Goal: Task Accomplishment & Management: Use online tool/utility

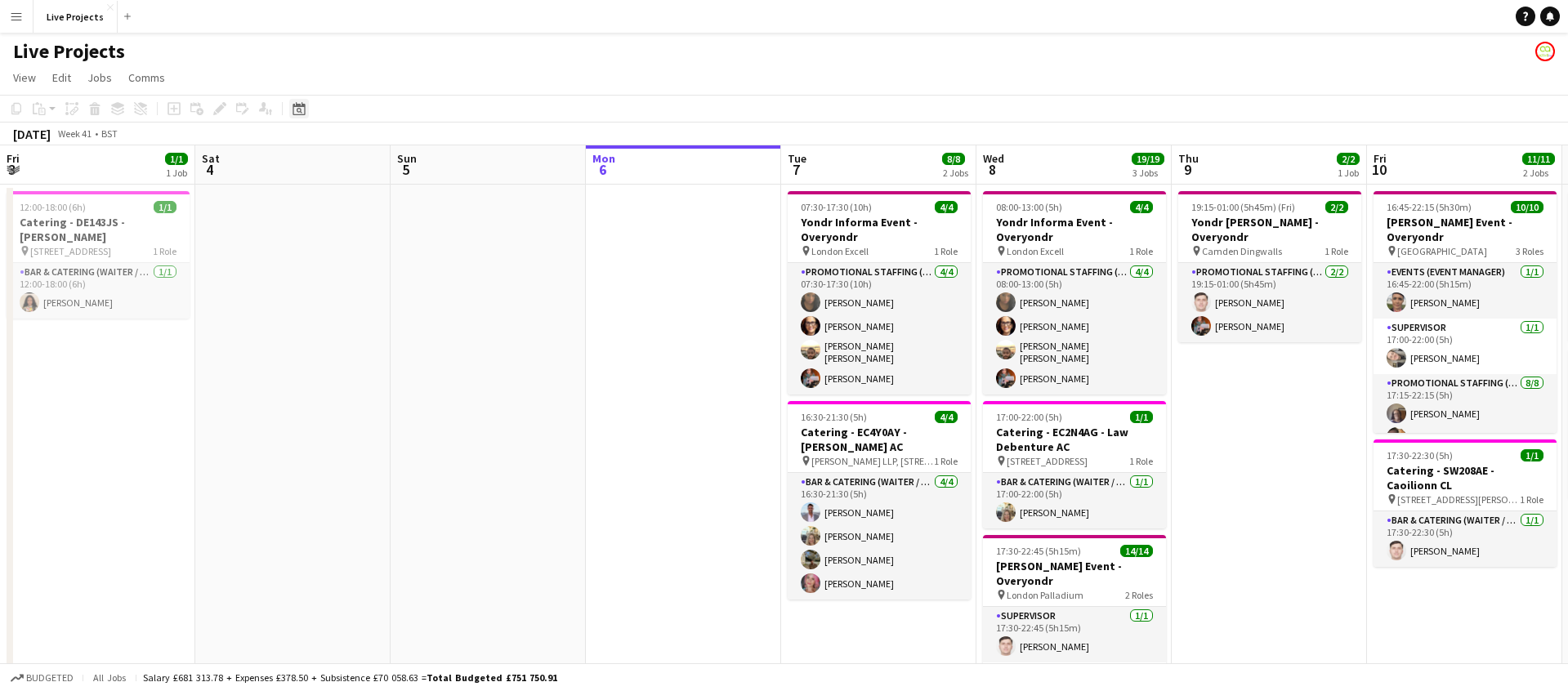
scroll to position [0, 825]
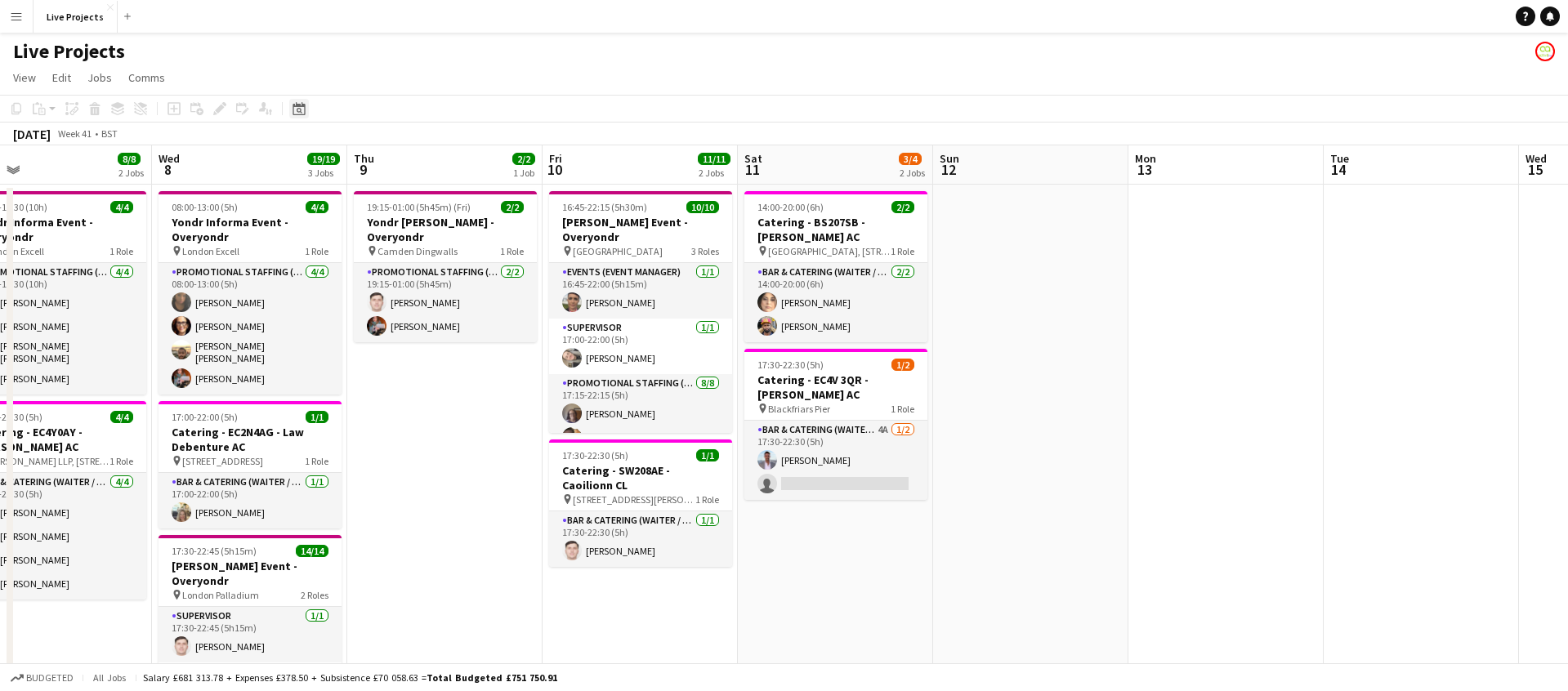
click at [305, 108] on div "Date picker" at bounding box center [299, 109] width 20 height 20
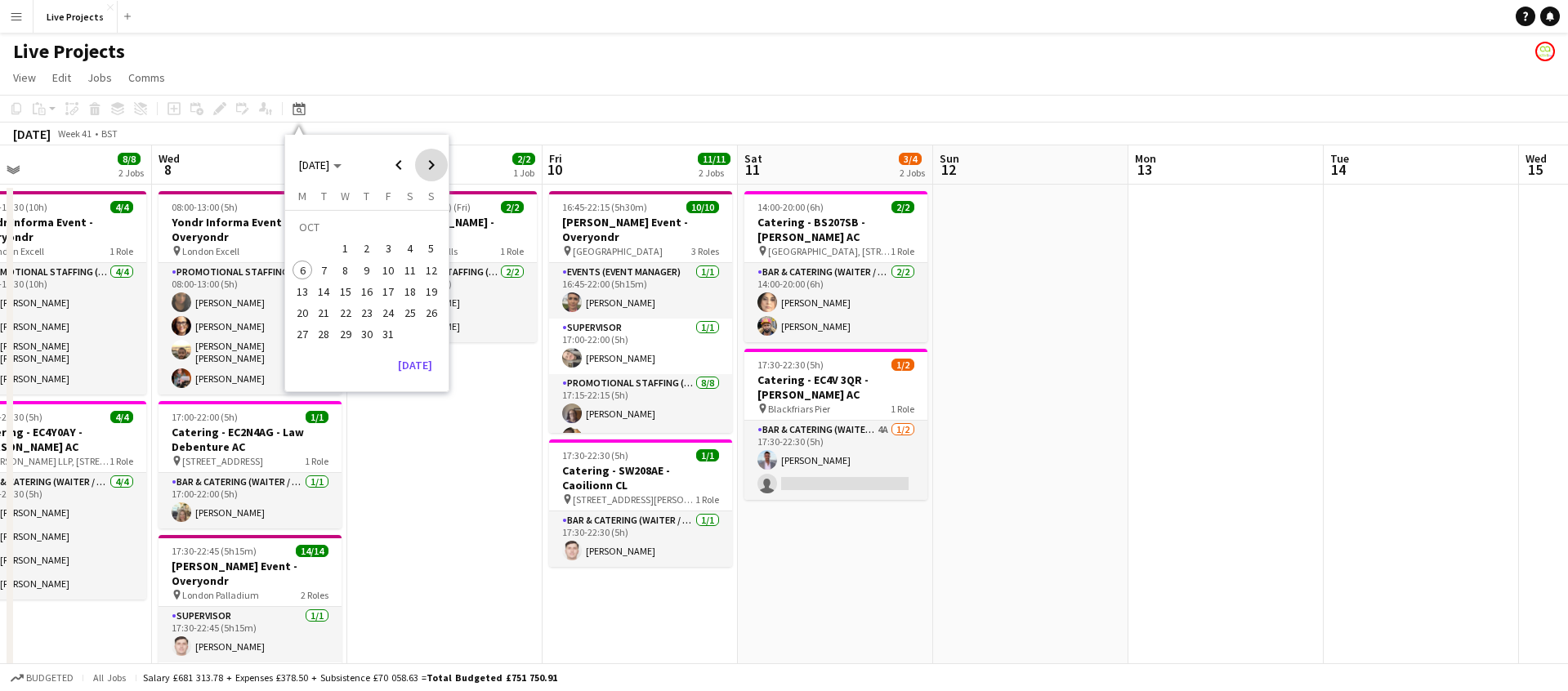
click at [432, 164] on span "Next month" at bounding box center [431, 165] width 33 height 33
click at [363, 271] on span "13" at bounding box center [367, 275] width 20 height 20
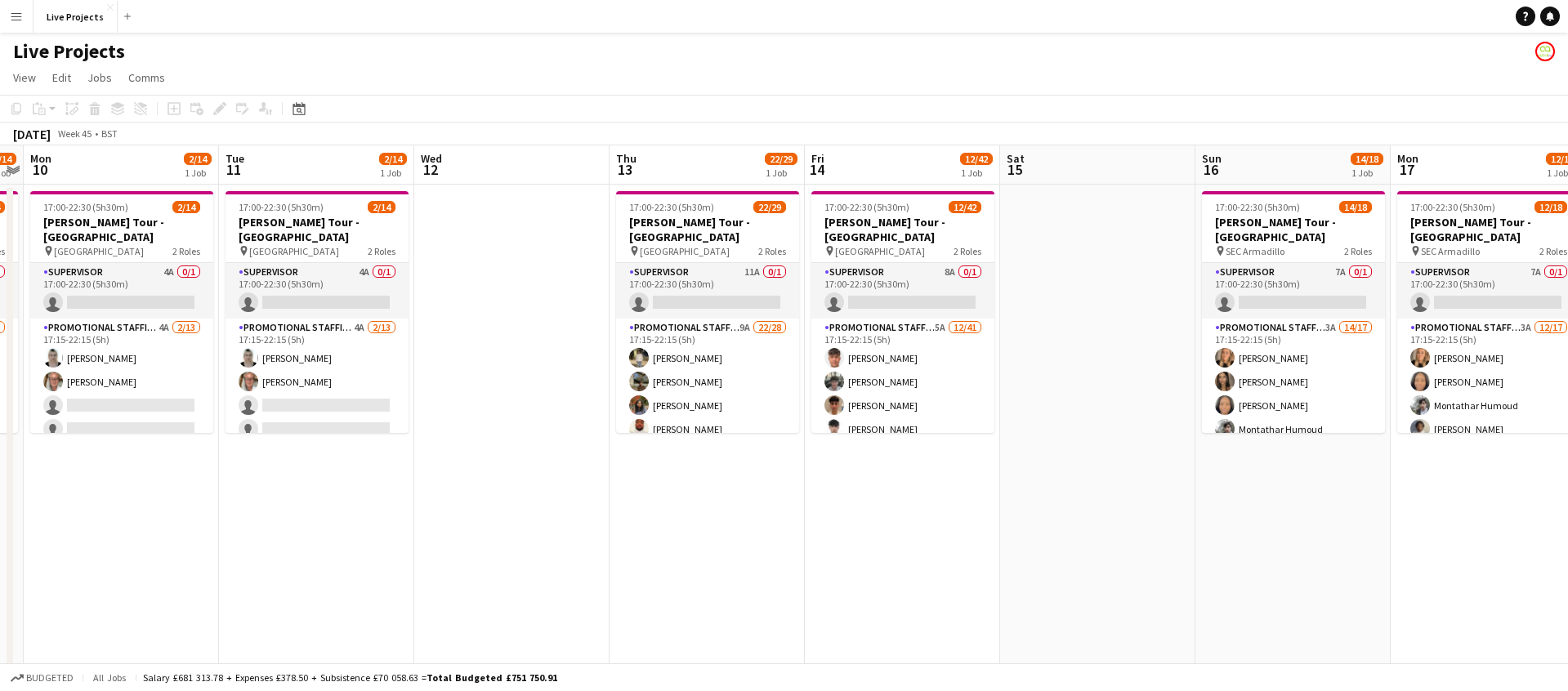
scroll to position [0, 560]
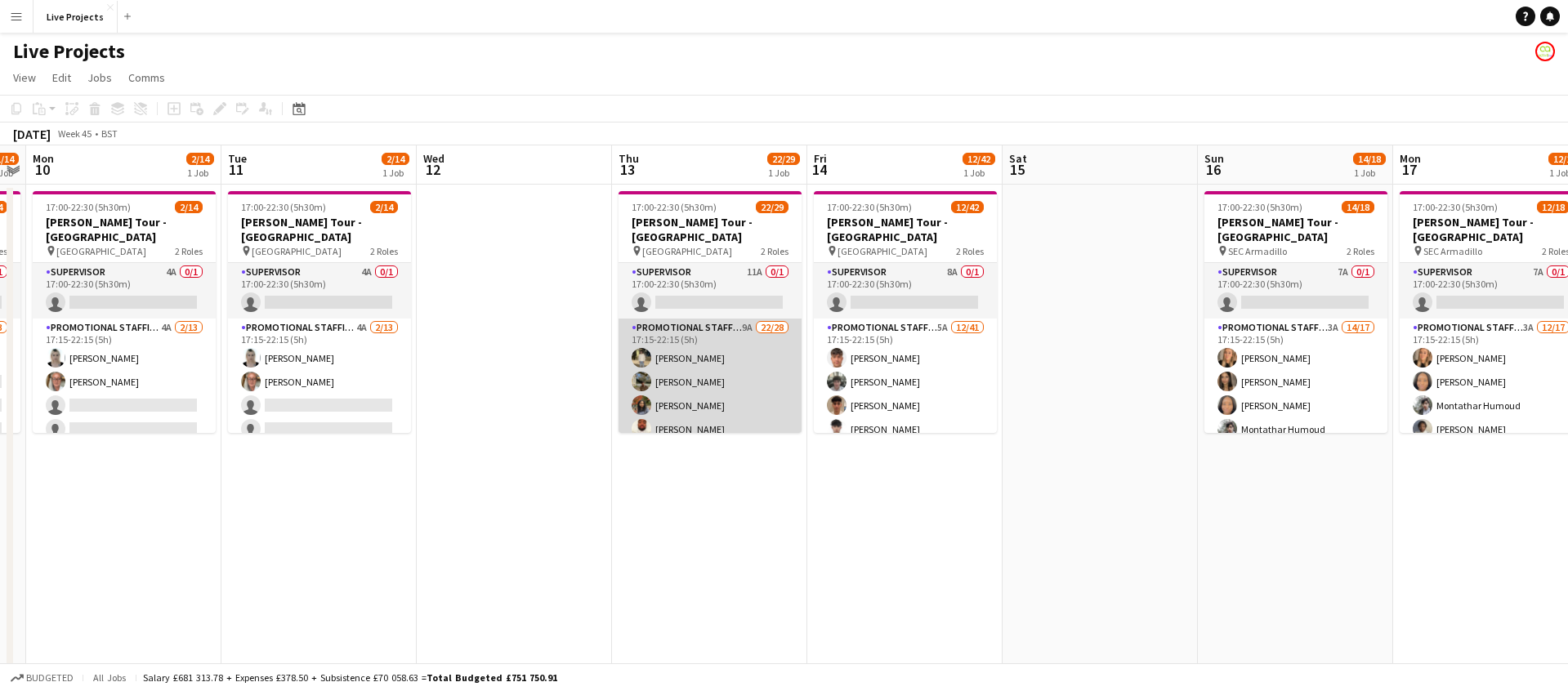
click at [709, 377] on app-card-role "Promotional Staffing (Exhibition Host) 9A 22/28 17:15-22:15 (5h) [PERSON_NAME] …" at bounding box center [709, 674] width 183 height 710
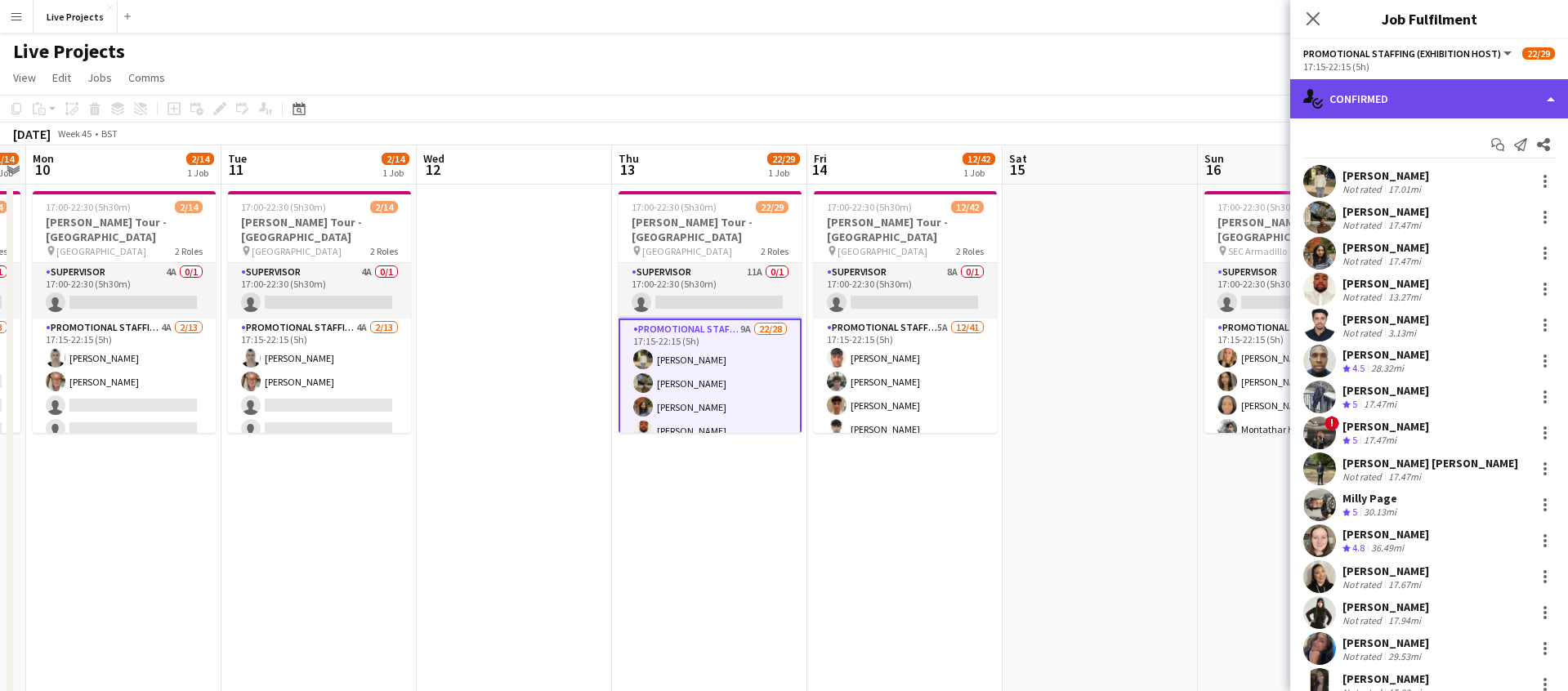
click at [1449, 105] on div "single-neutral-actions-check-2 Confirmed" at bounding box center [1429, 99] width 278 height 39
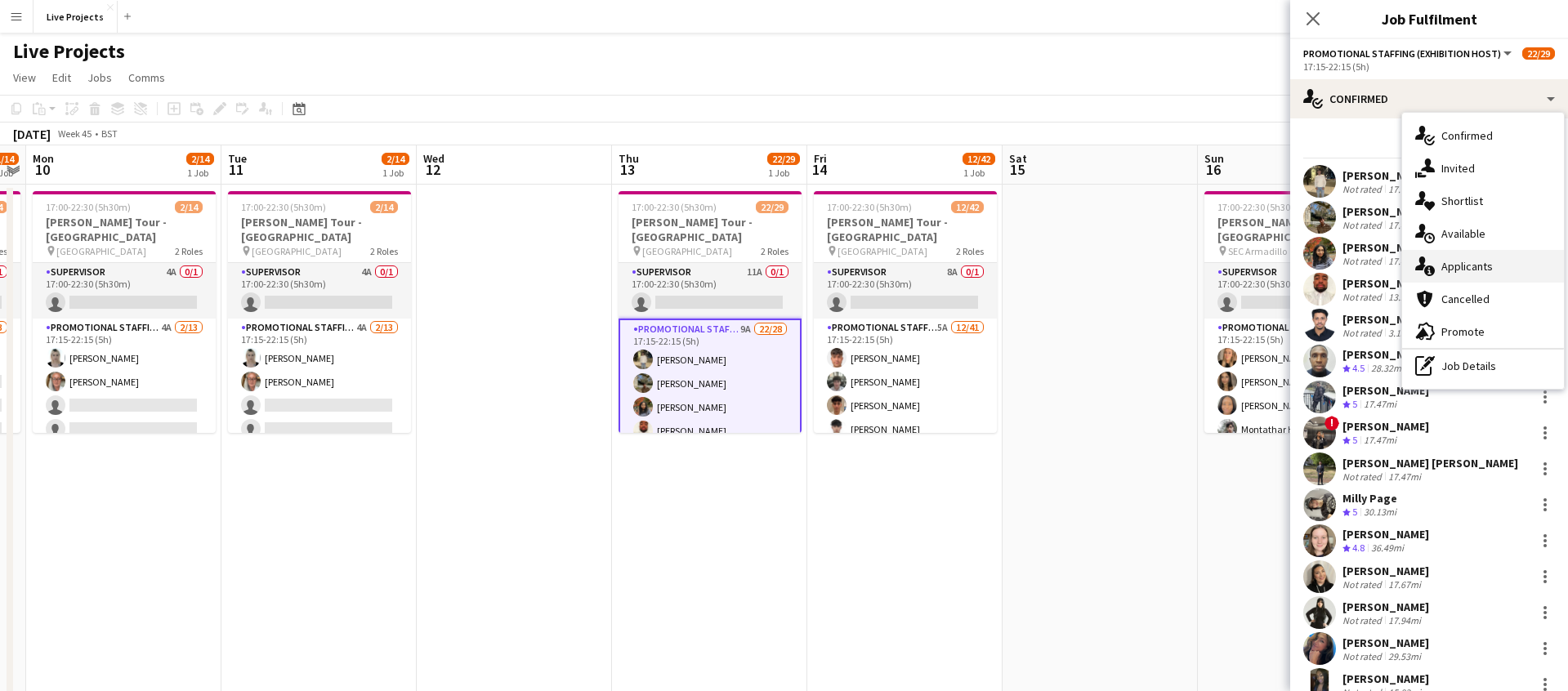
click at [1484, 265] on span "Applicants" at bounding box center [1466, 266] width 52 height 15
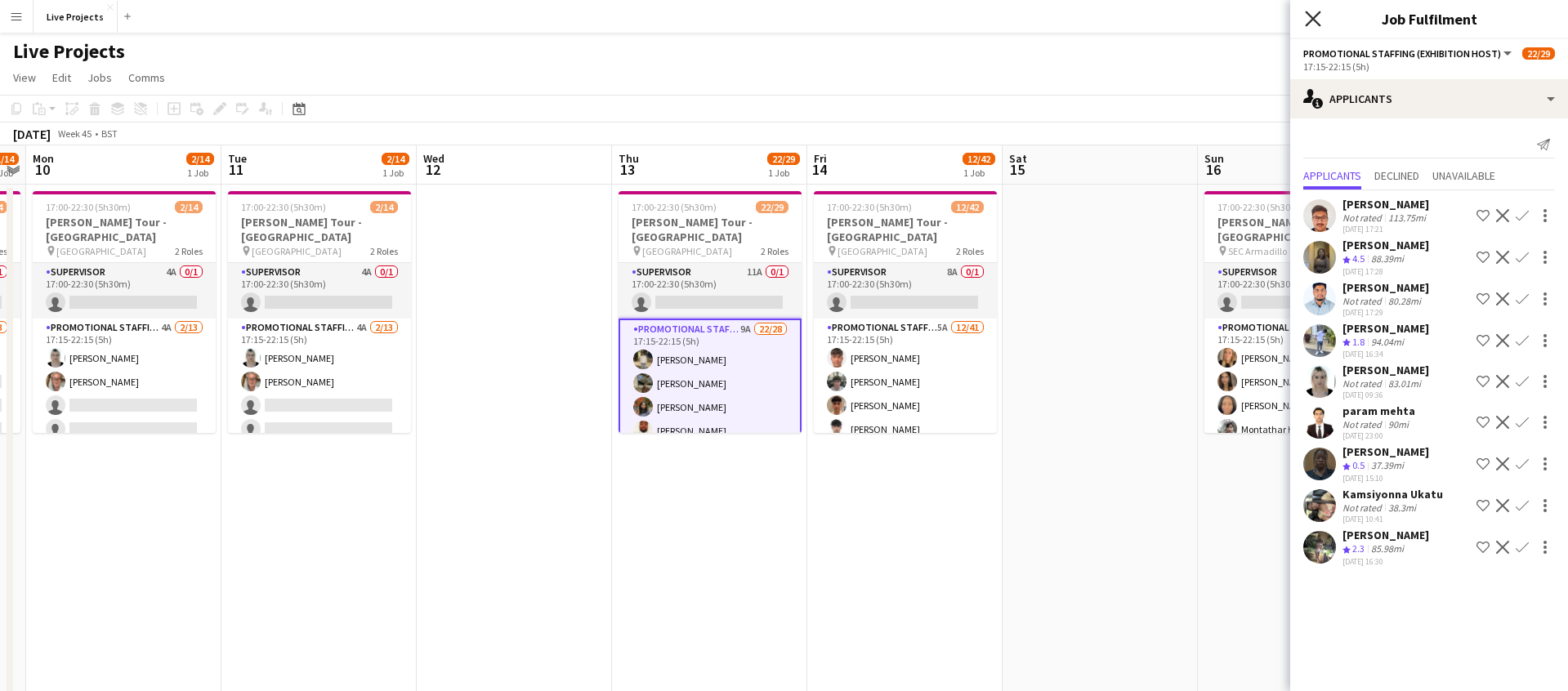
click at [1312, 18] on icon at bounding box center [1312, 18] width 16 height 16
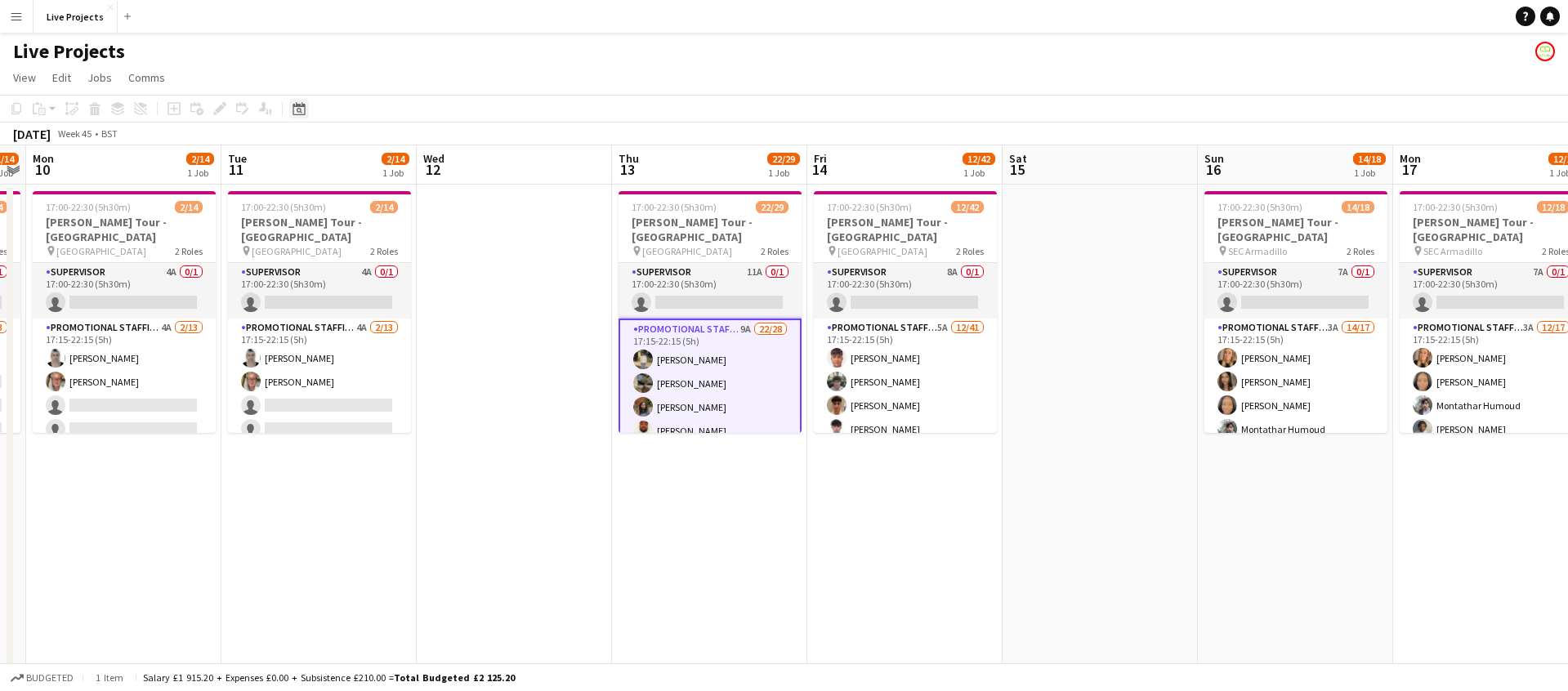
click at [299, 107] on icon at bounding box center [298, 109] width 12 height 13
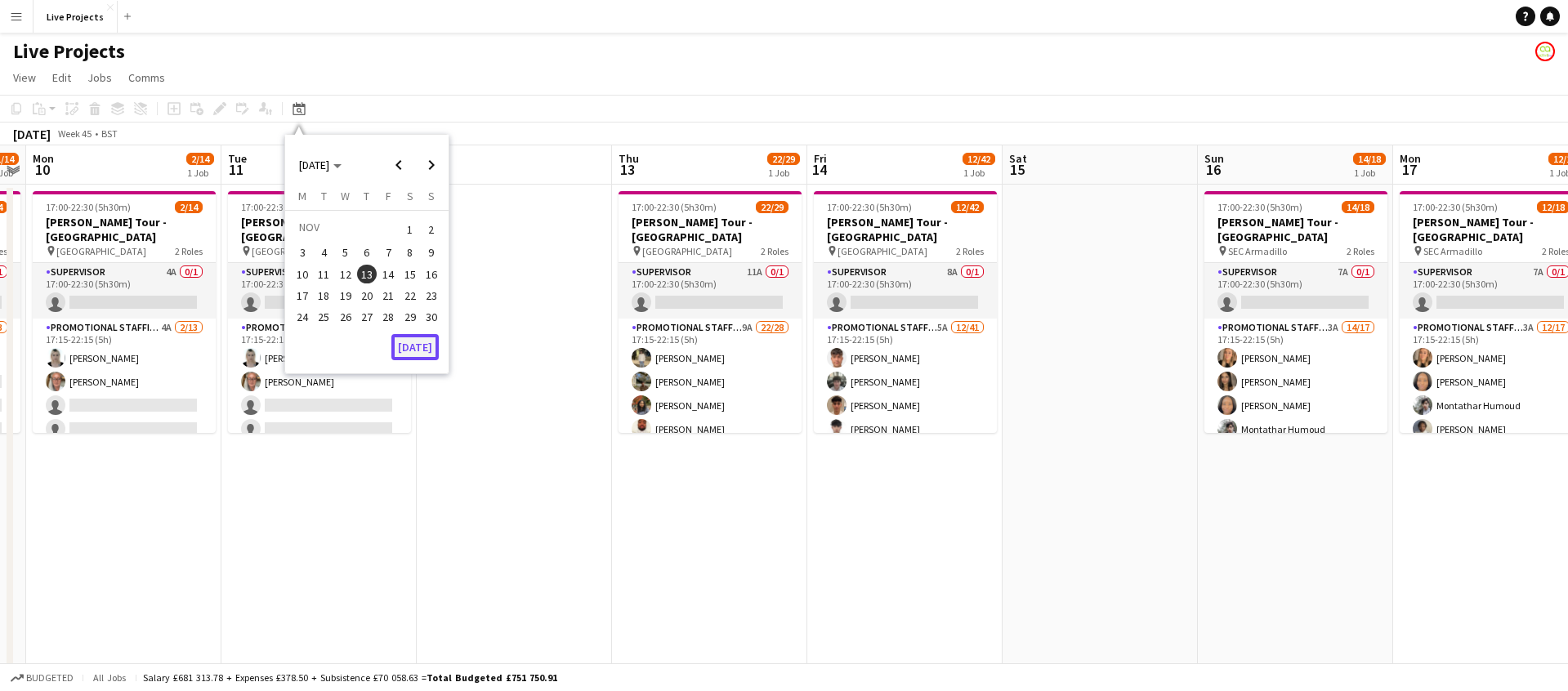
click at [432, 345] on button "[DATE]" at bounding box center [415, 348] width 48 height 26
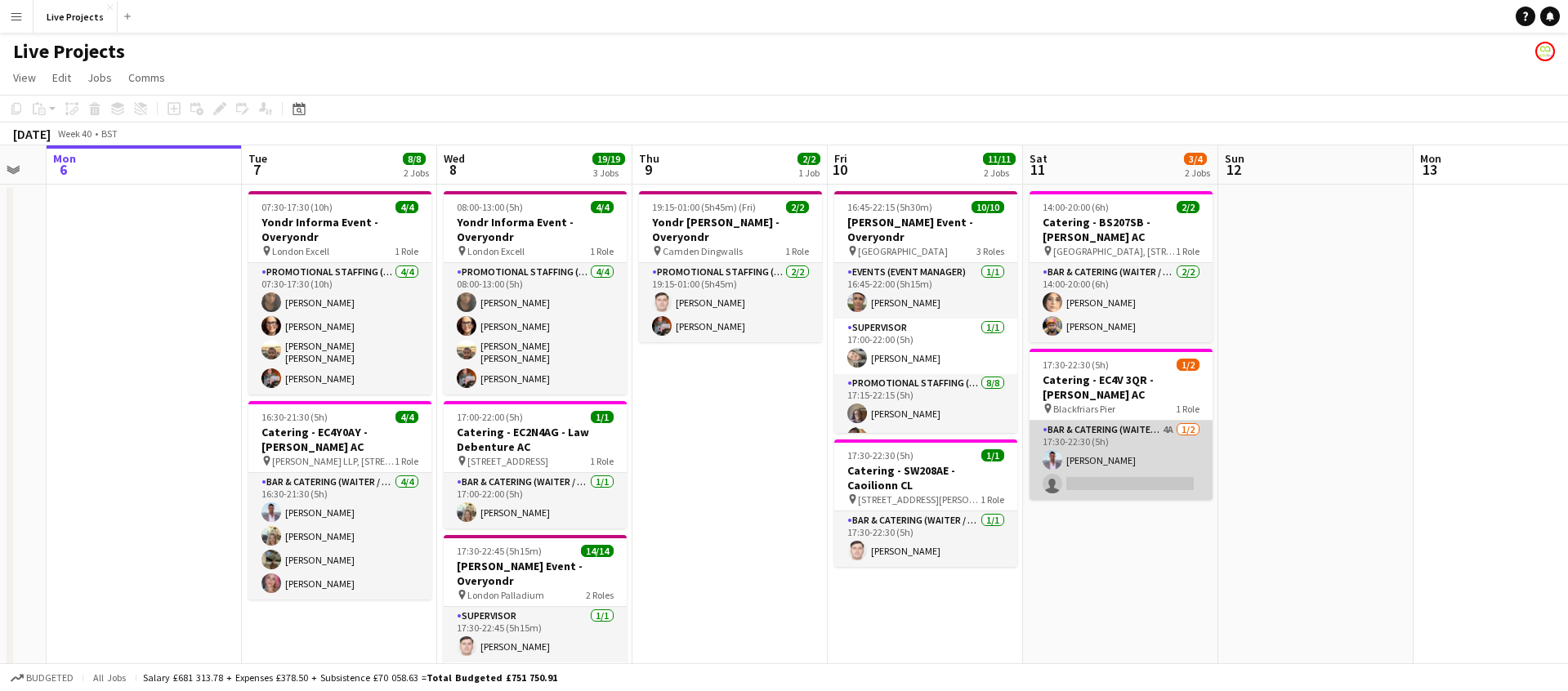
scroll to position [0, 738]
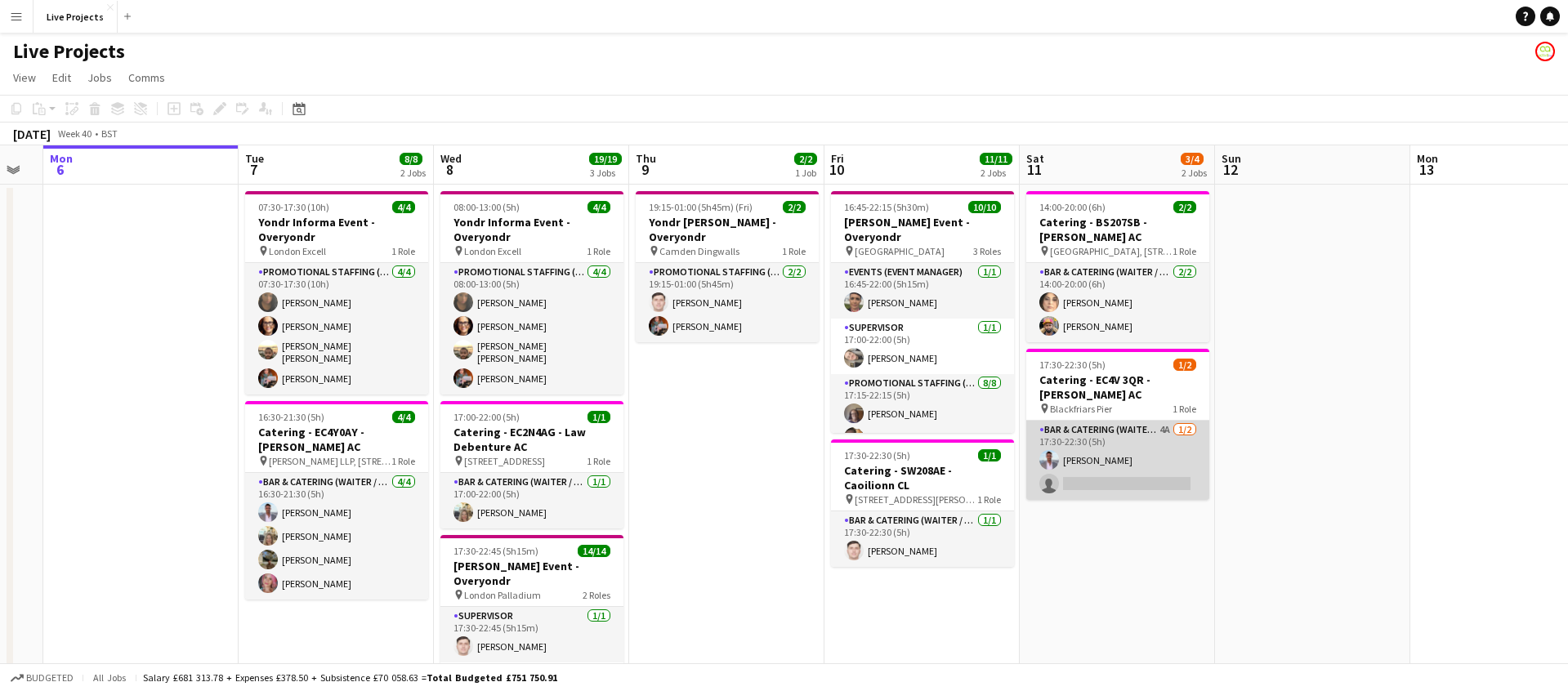
click at [1144, 447] on app-card-role "Bar & Catering (Waiter / waitress) 4A [DATE] 17:30-22:30 (5h) [PERSON_NAME] sin…" at bounding box center [1117, 460] width 183 height 80
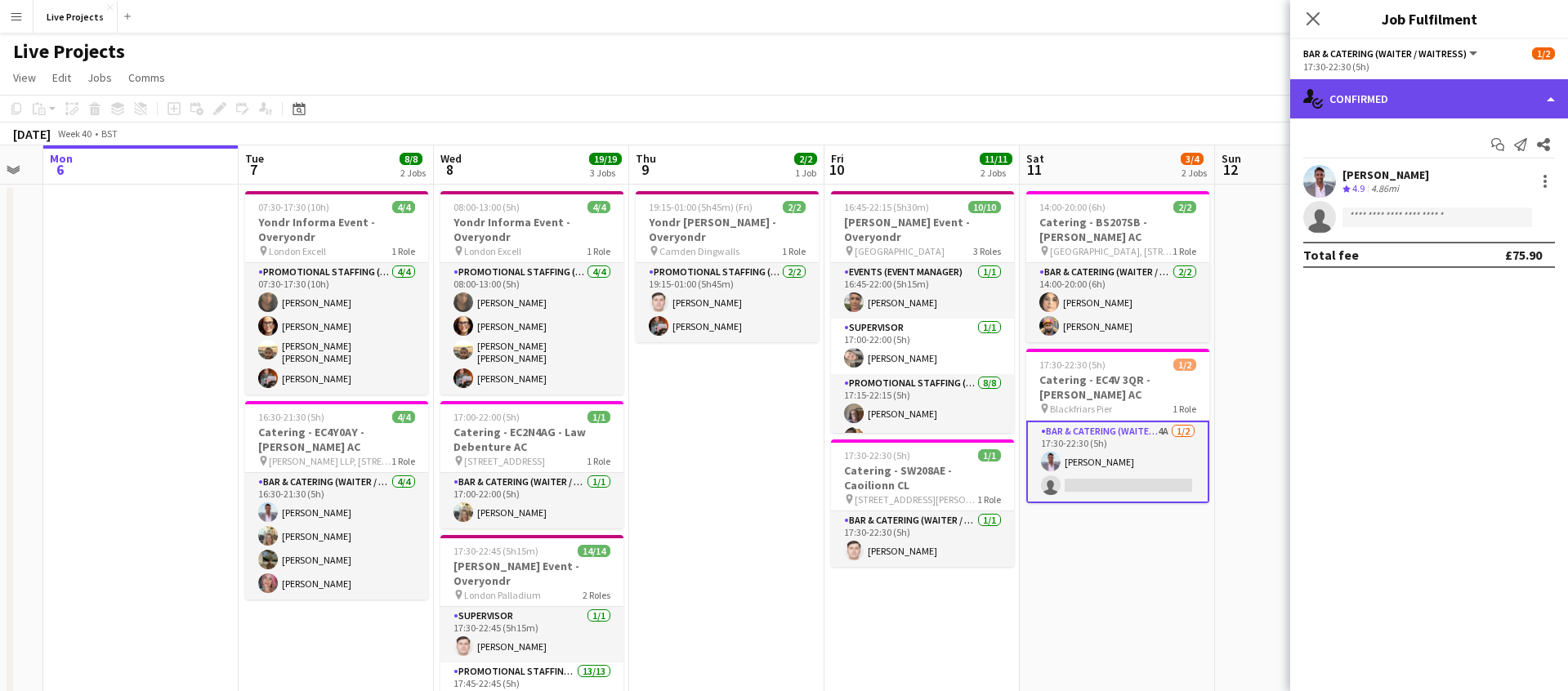
click at [1507, 98] on div "single-neutral-actions-check-2 Confirmed" at bounding box center [1429, 99] width 278 height 39
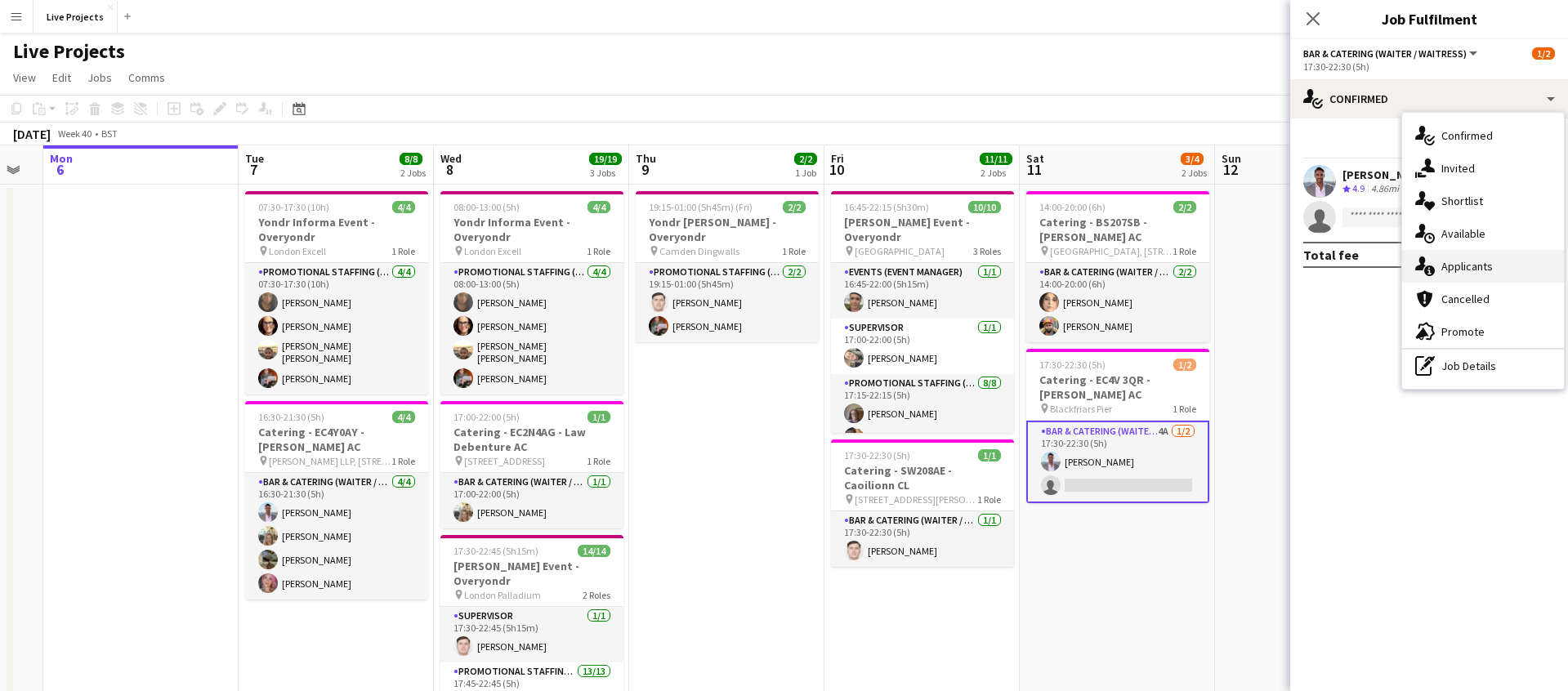
click at [1493, 261] on div "single-neutral-actions-information Applicants" at bounding box center [1482, 266] width 161 height 33
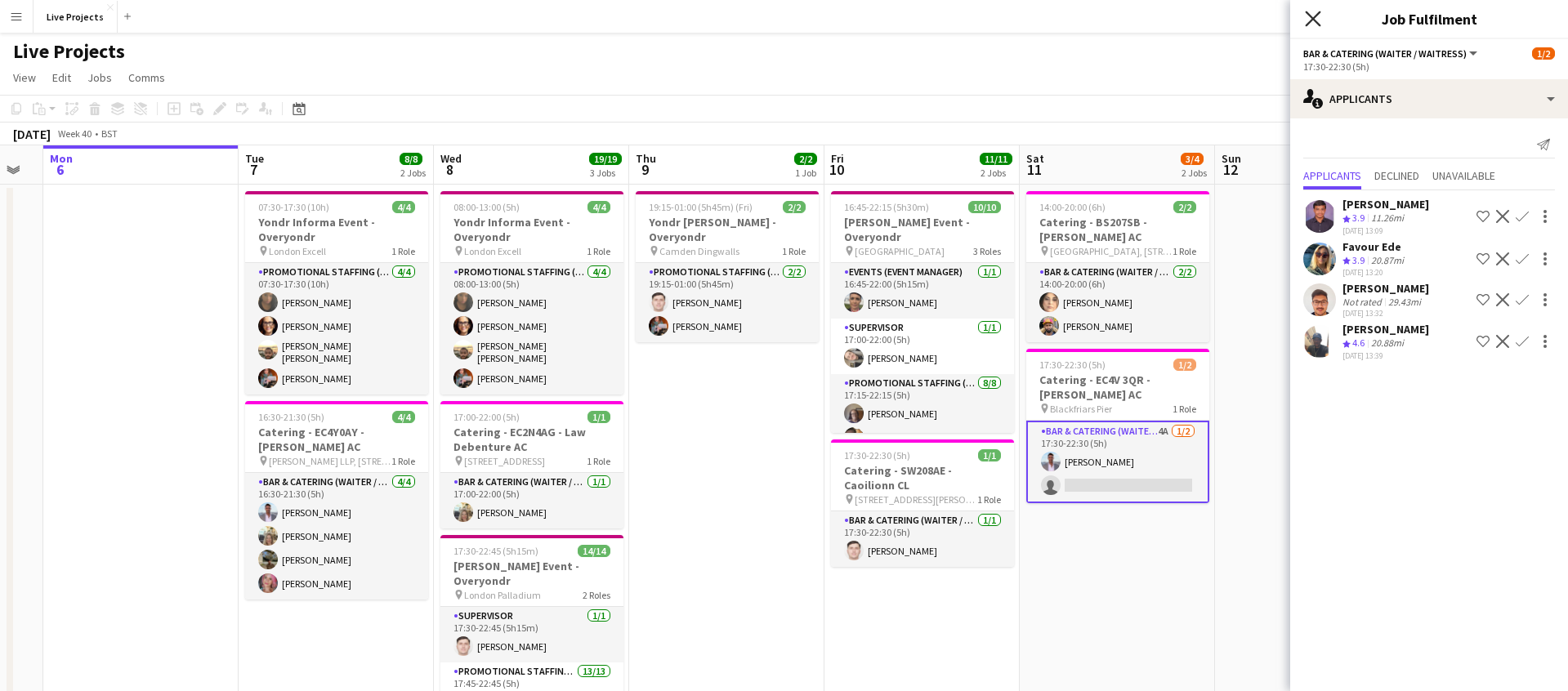
click at [1312, 16] on icon "Close pop-in" at bounding box center [1312, 18] width 16 height 16
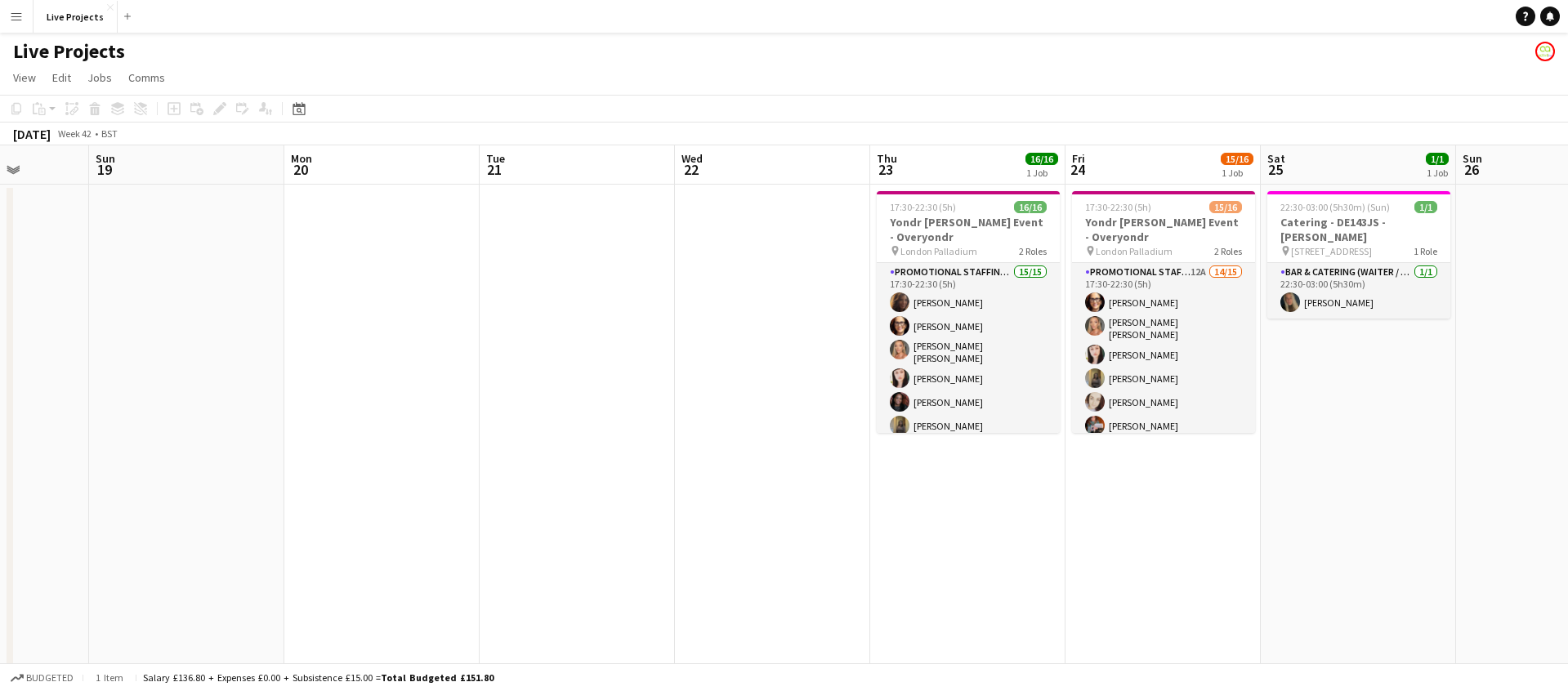
scroll to position [0, 502]
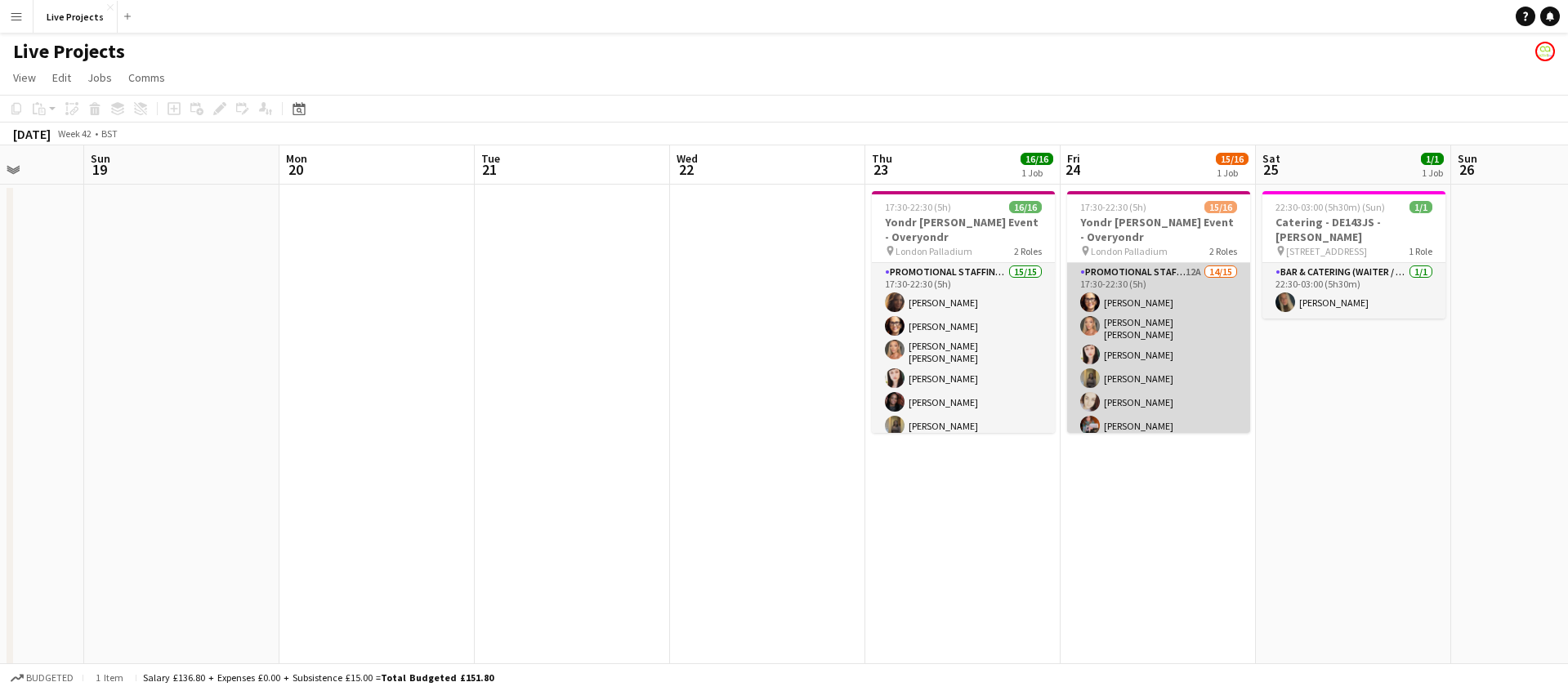
click at [1208, 363] on app-card-role "Promotional Staffing (Exhibition Host) 12A 14/15 17:30-22:30 (5h) [PERSON_NAME]…" at bounding box center [1158, 464] width 183 height 402
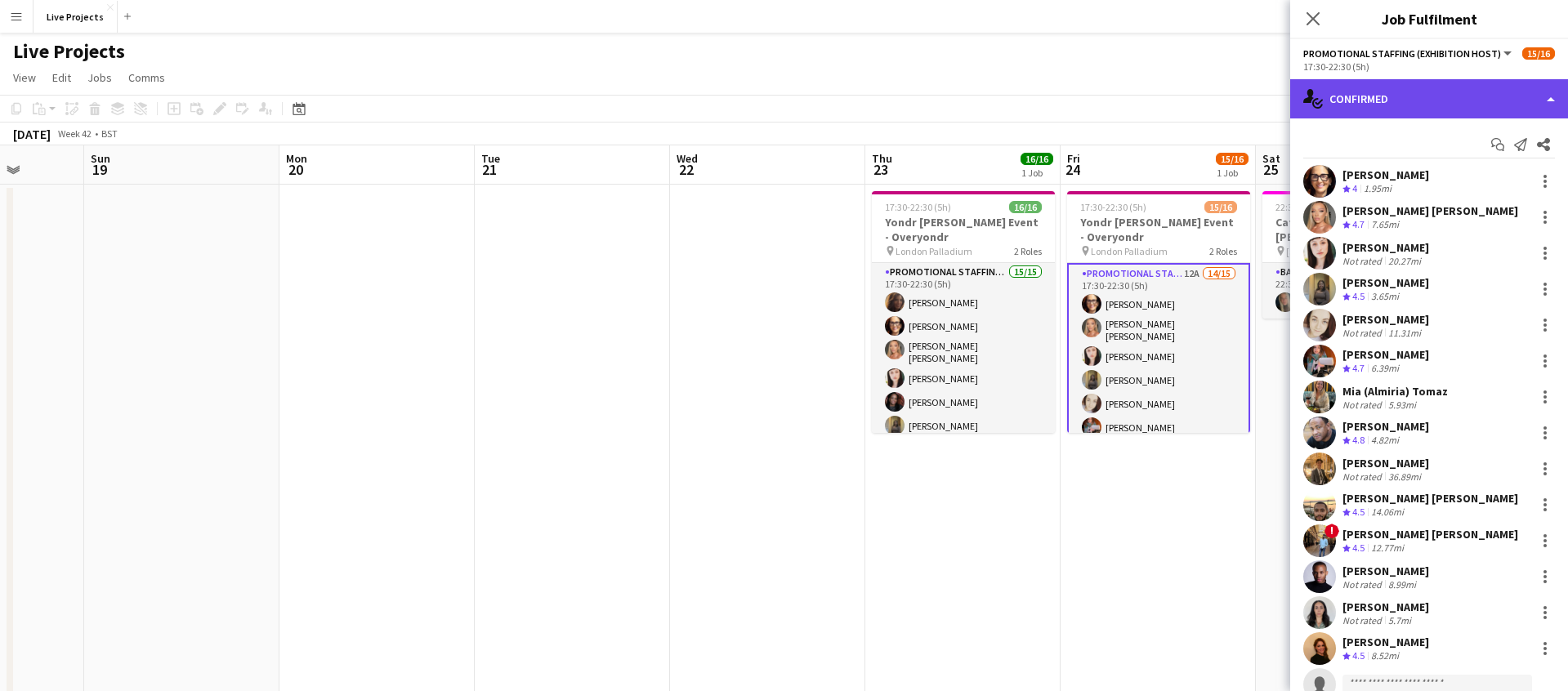
click at [1498, 100] on div "single-neutral-actions-check-2 Confirmed" at bounding box center [1429, 99] width 278 height 39
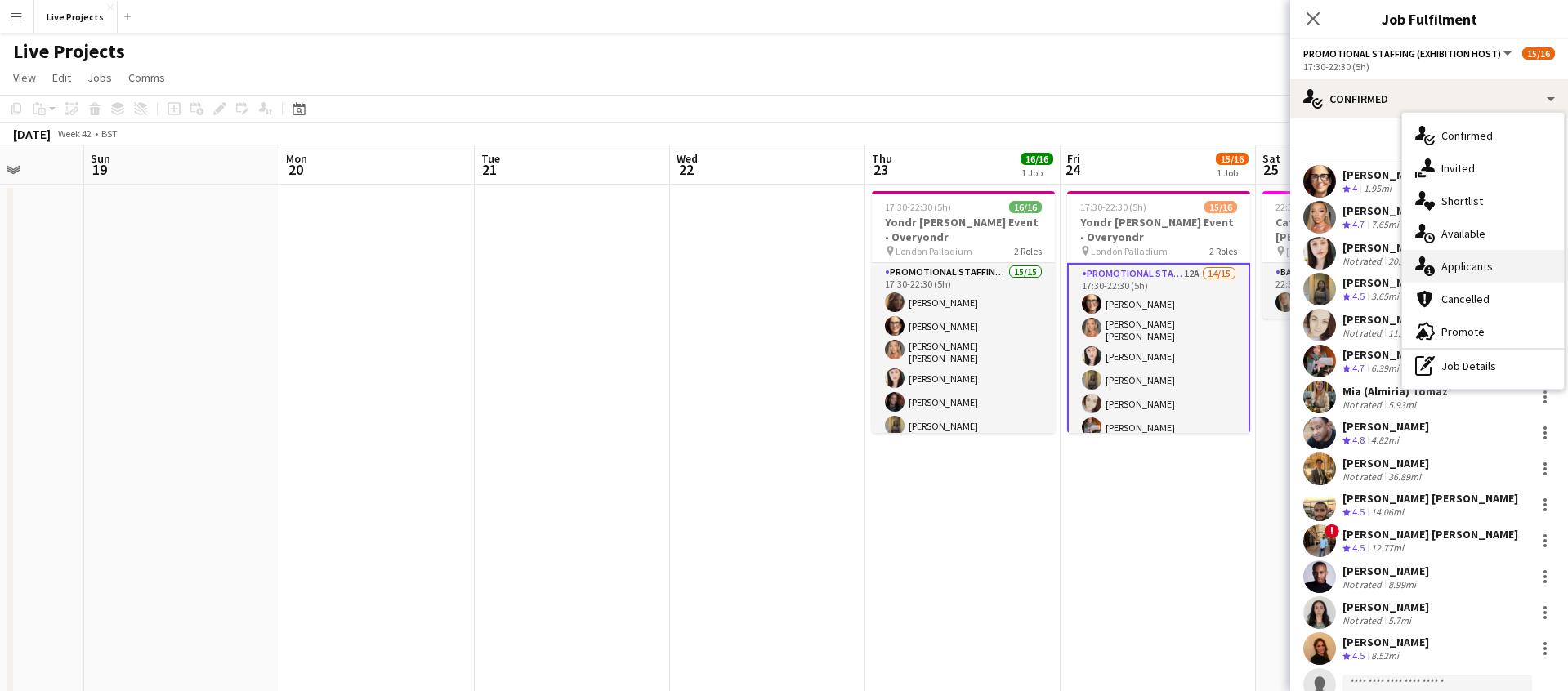
click at [1500, 261] on div "single-neutral-actions-information Applicants" at bounding box center [1482, 266] width 161 height 33
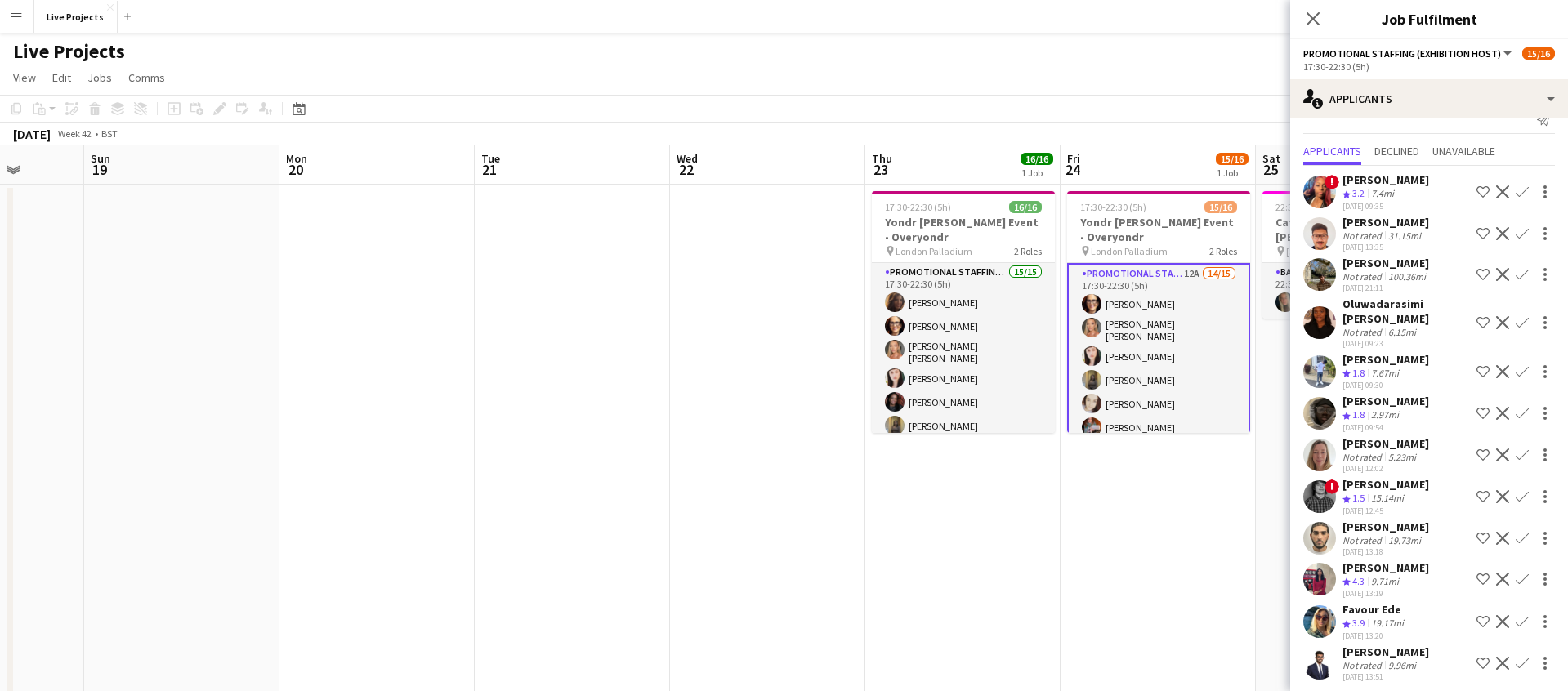
scroll to position [31, 0]
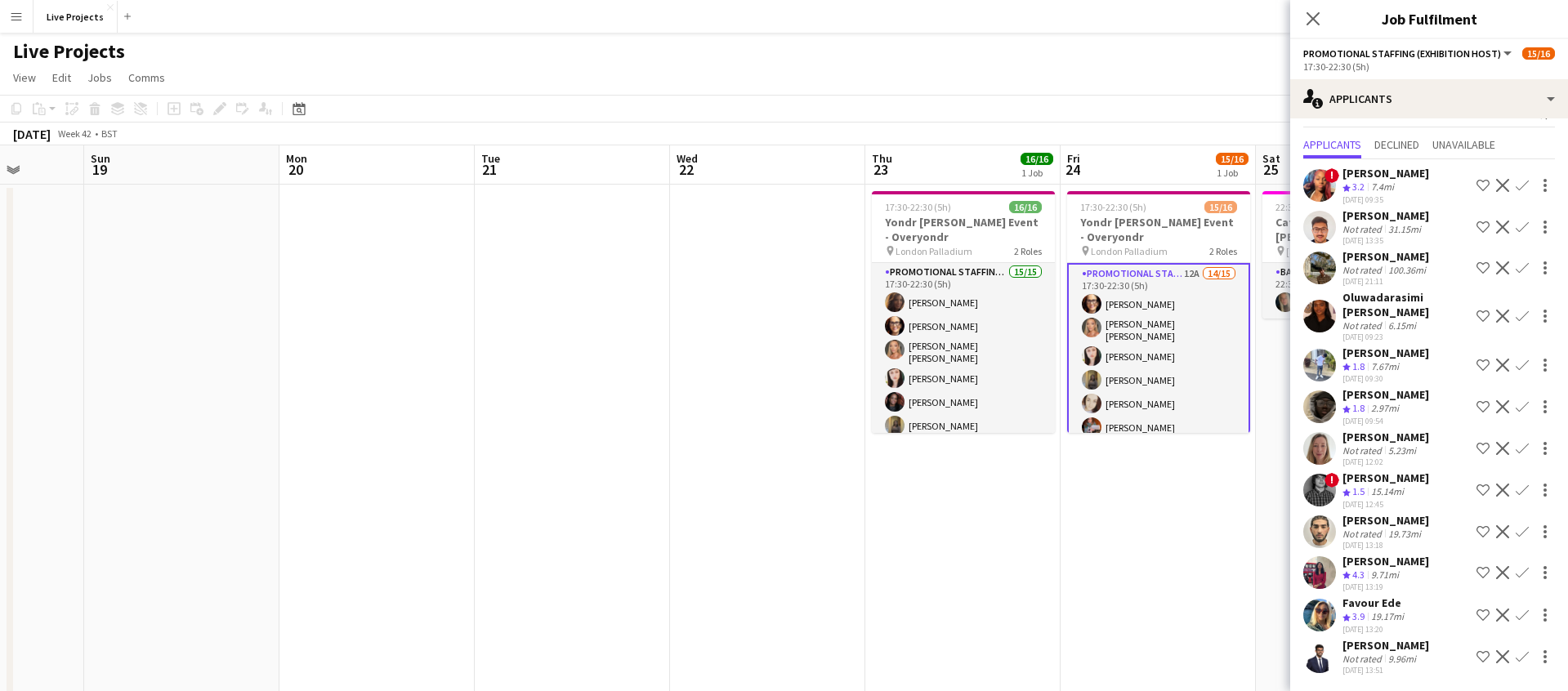
click at [1523, 570] on app-icon "Confirm" at bounding box center [1522, 573] width 13 height 13
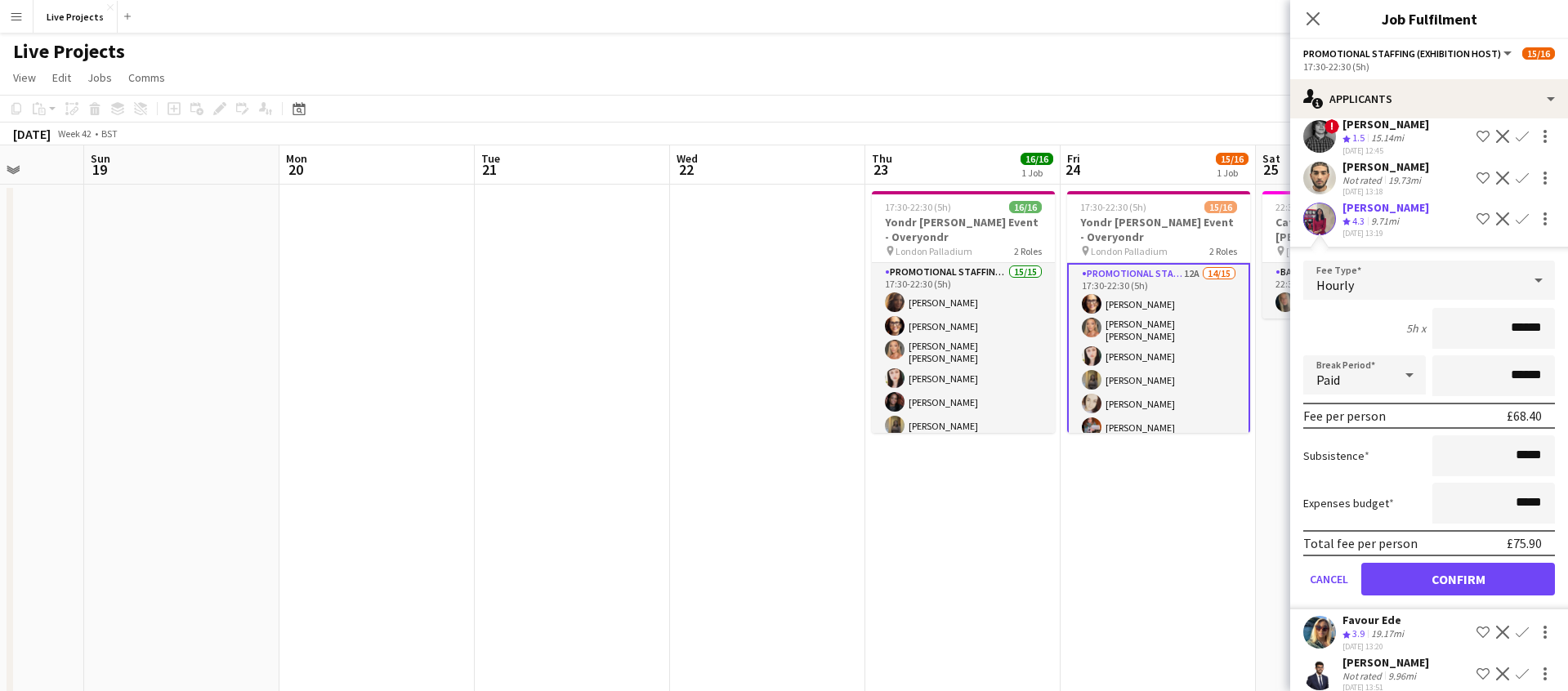
scroll to position [402, 0]
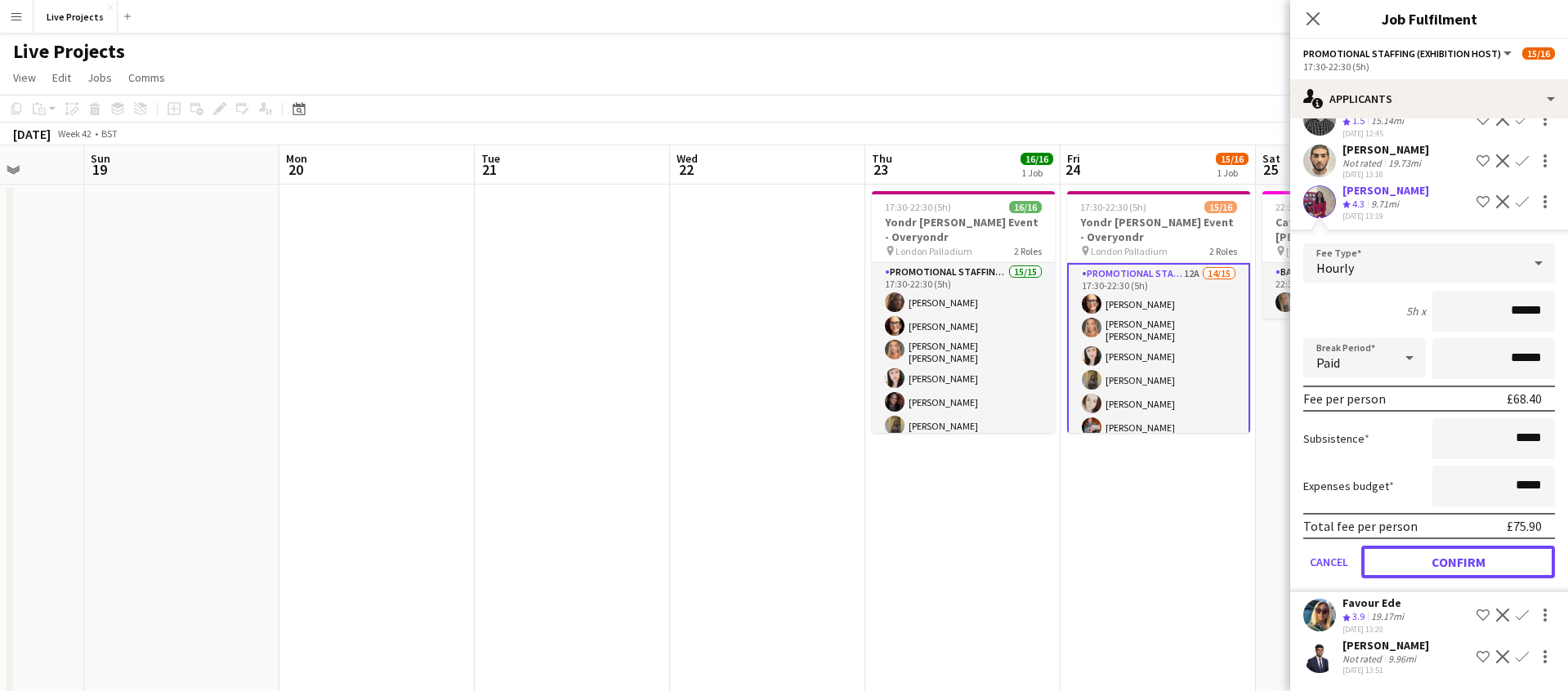
click at [1398, 566] on button "Confirm" at bounding box center [1457, 562] width 193 height 33
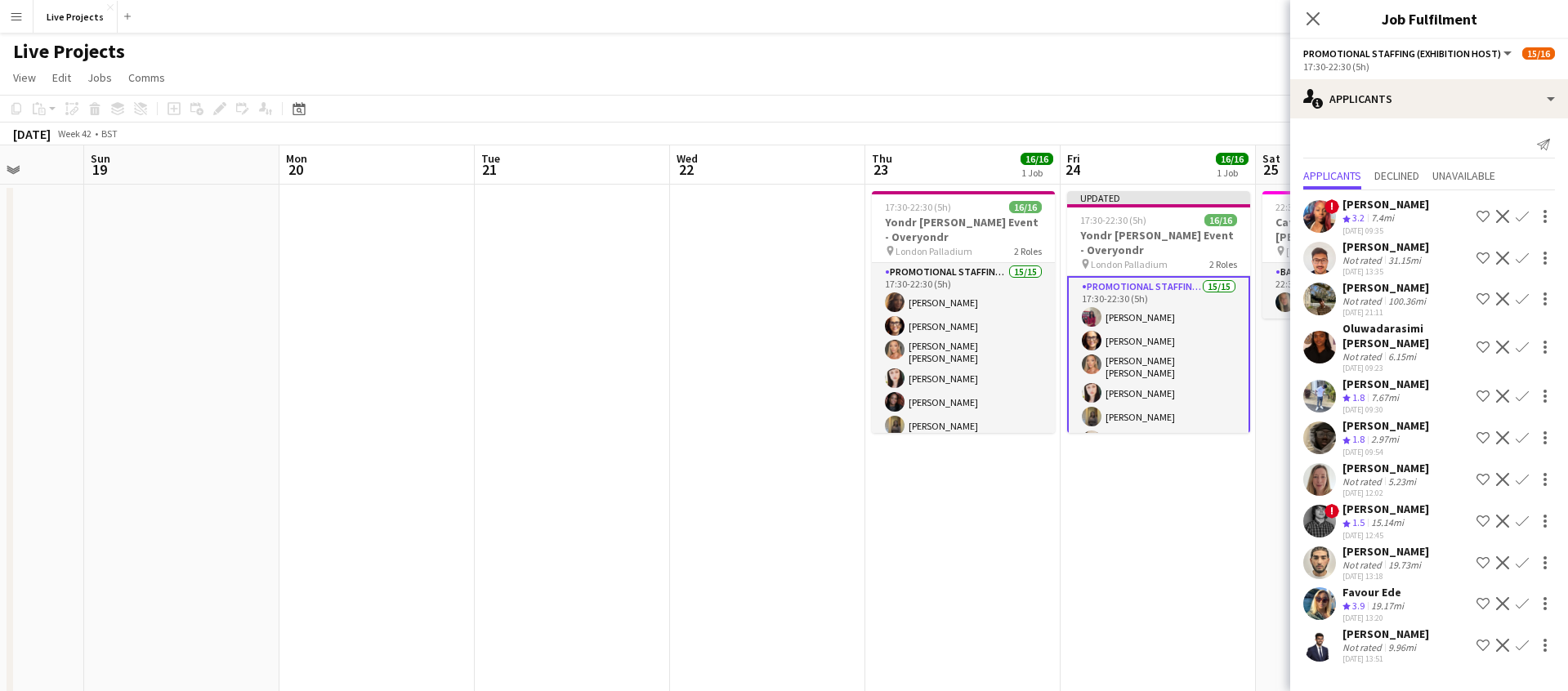
scroll to position [0, 0]
click at [1314, 16] on icon at bounding box center [1312, 18] width 16 height 16
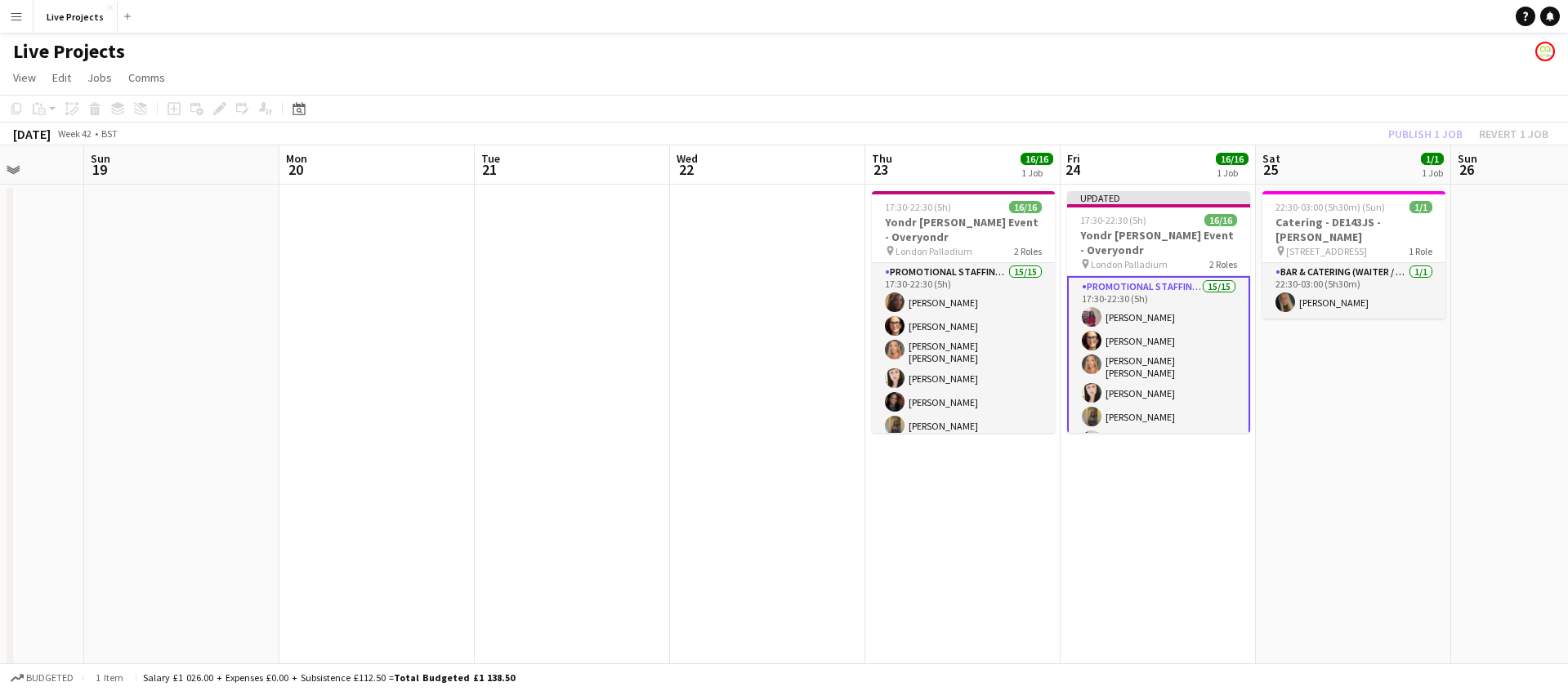
click at [1404, 130] on div "Publish 1 job Revert 1 job" at bounding box center [1467, 134] width 199 height 21
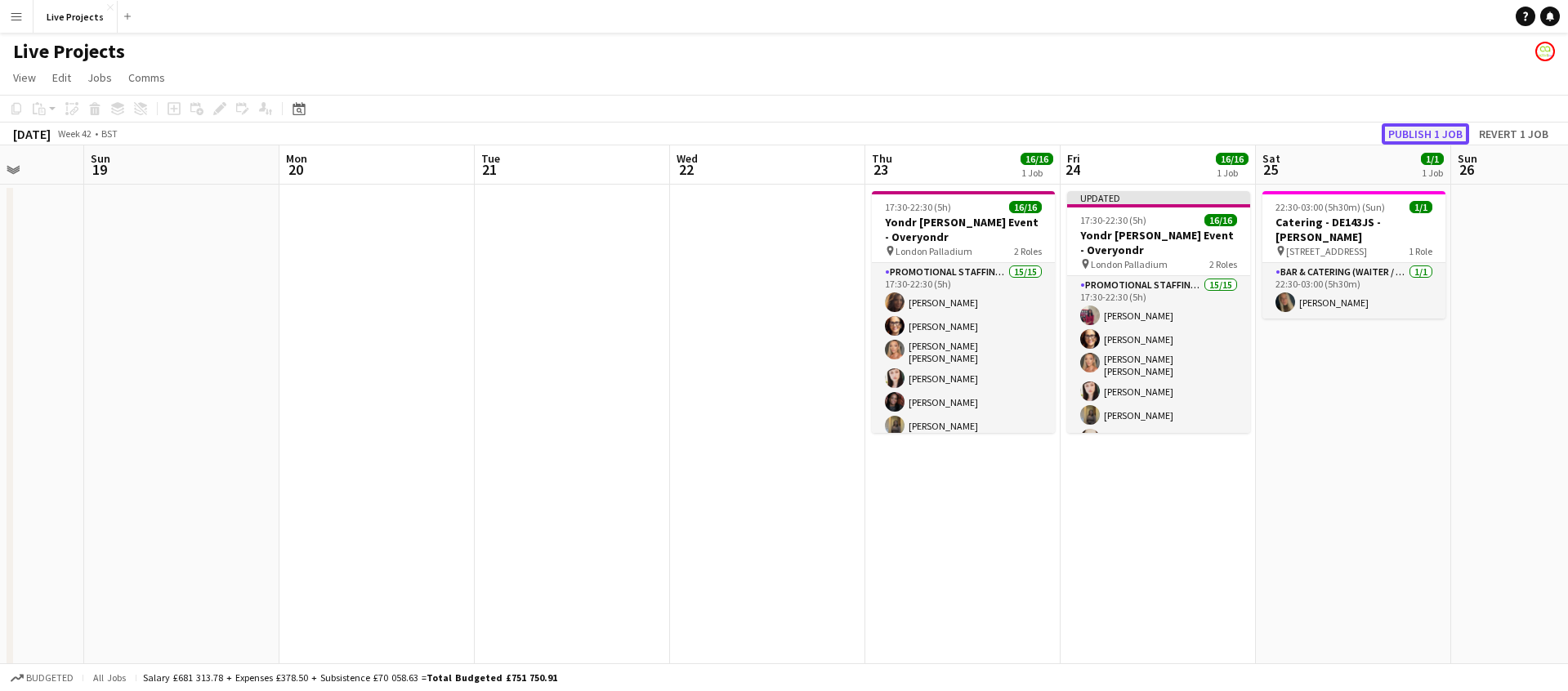
click at [1404, 130] on button "Publish 1 job" at bounding box center [1425, 134] width 88 height 21
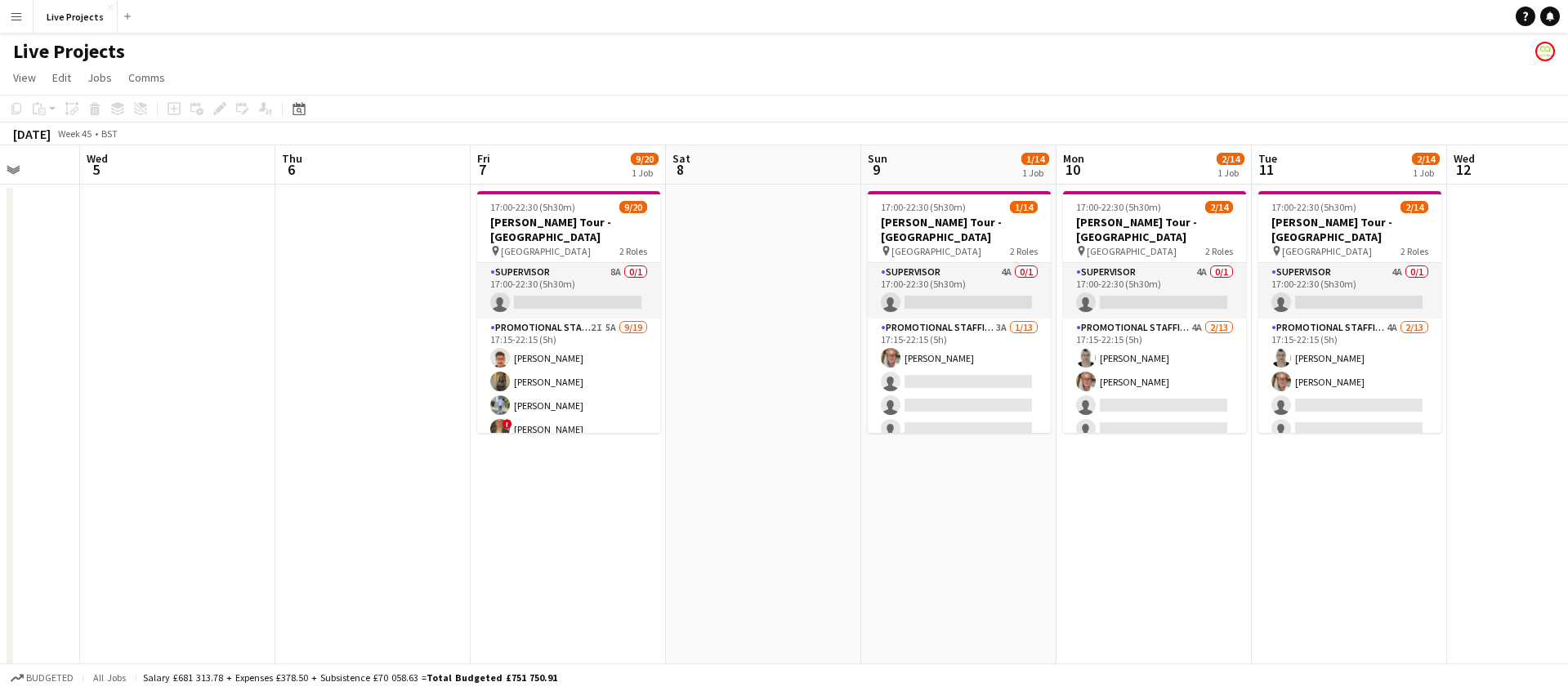
scroll to position [0, 702]
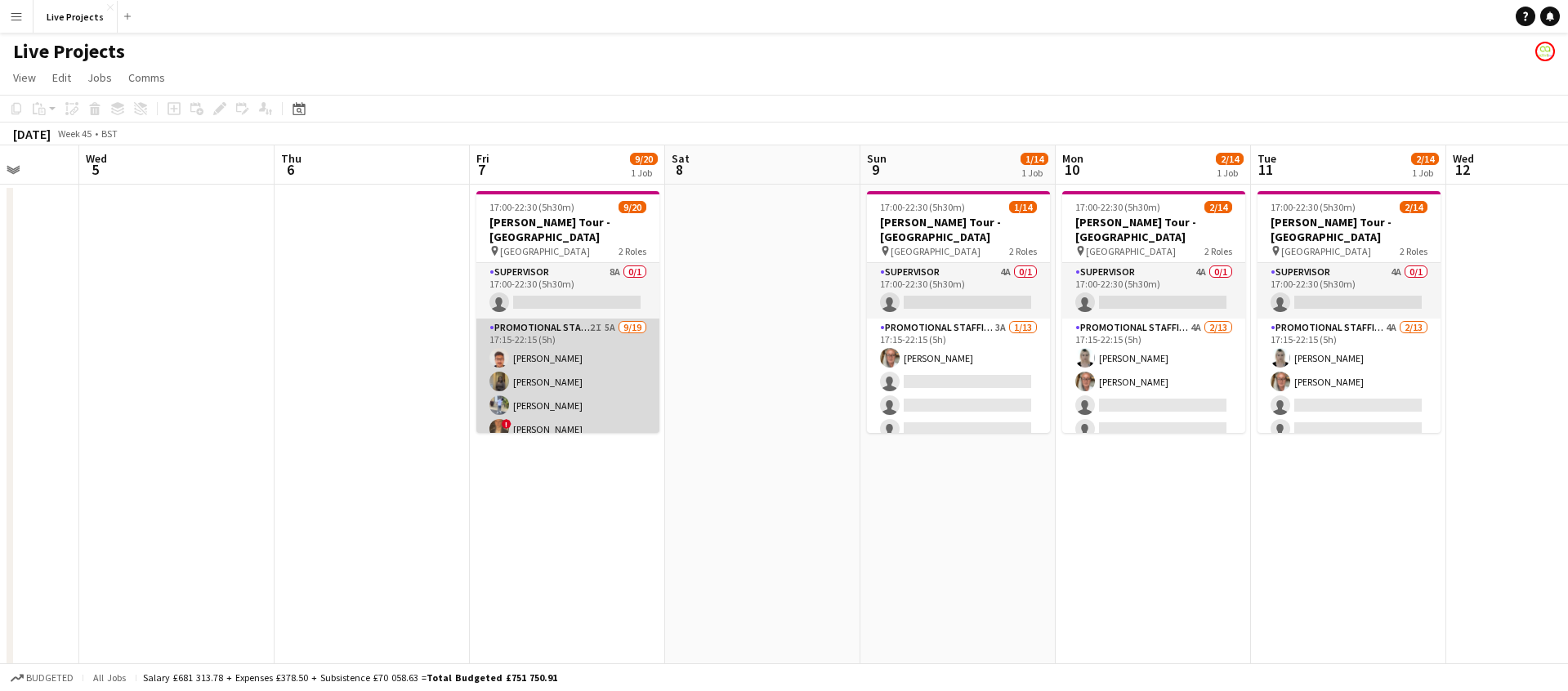
click at [620, 400] on app-card-role "Promotional Staffing (Exhibition Host) 2I 5A [DATE] 17:15-22:15 (5h) [PERSON_NA…" at bounding box center [567, 562] width 183 height 487
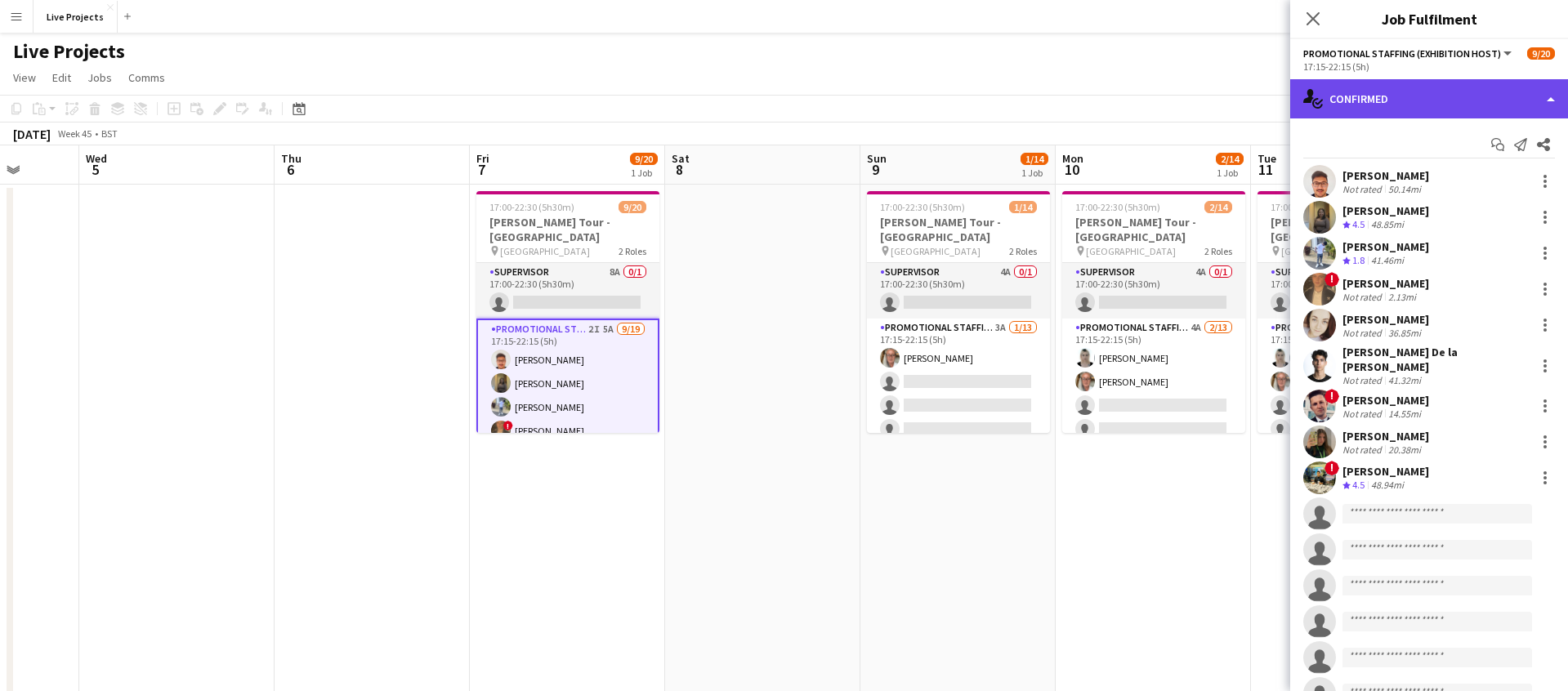
click at [1466, 107] on div "single-neutral-actions-check-2 Confirmed" at bounding box center [1429, 99] width 278 height 39
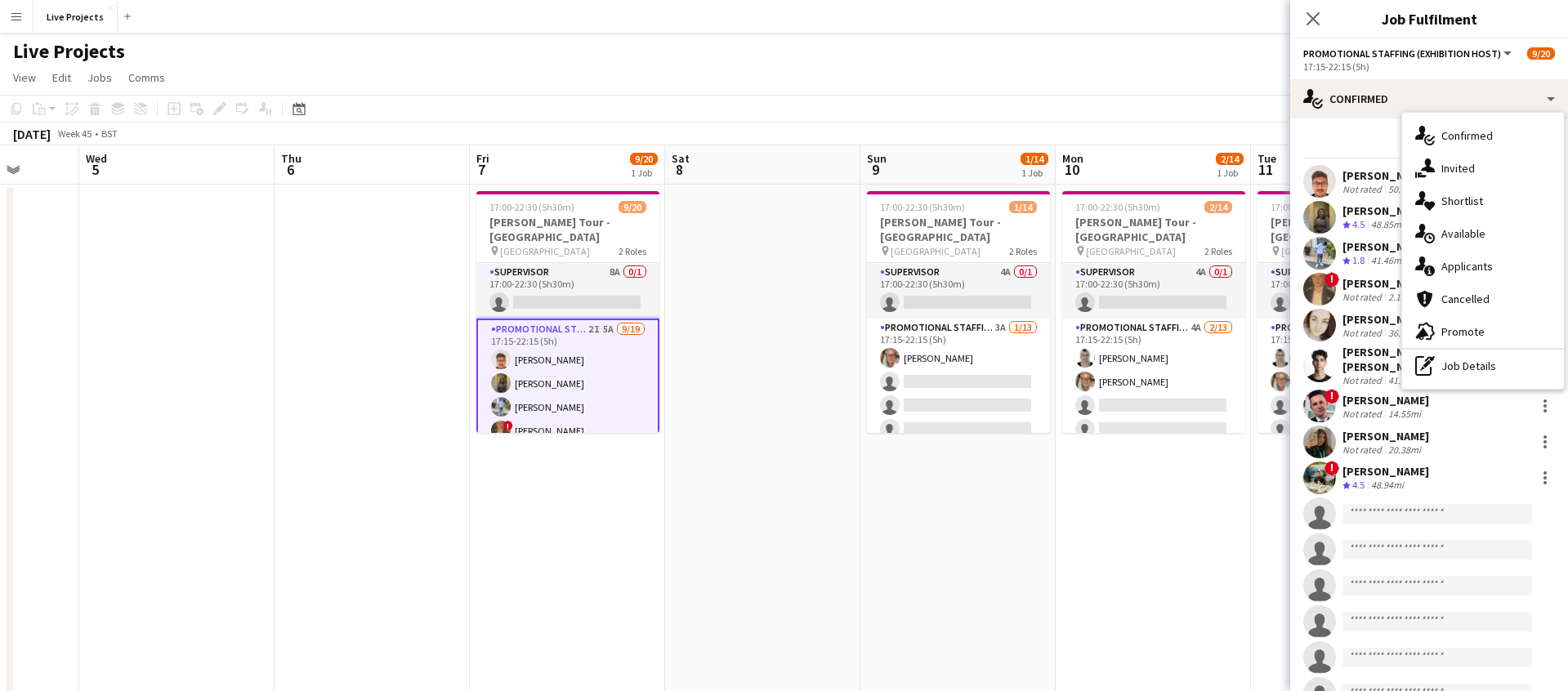
click at [1471, 270] on span "Applicants" at bounding box center [1466, 266] width 52 height 15
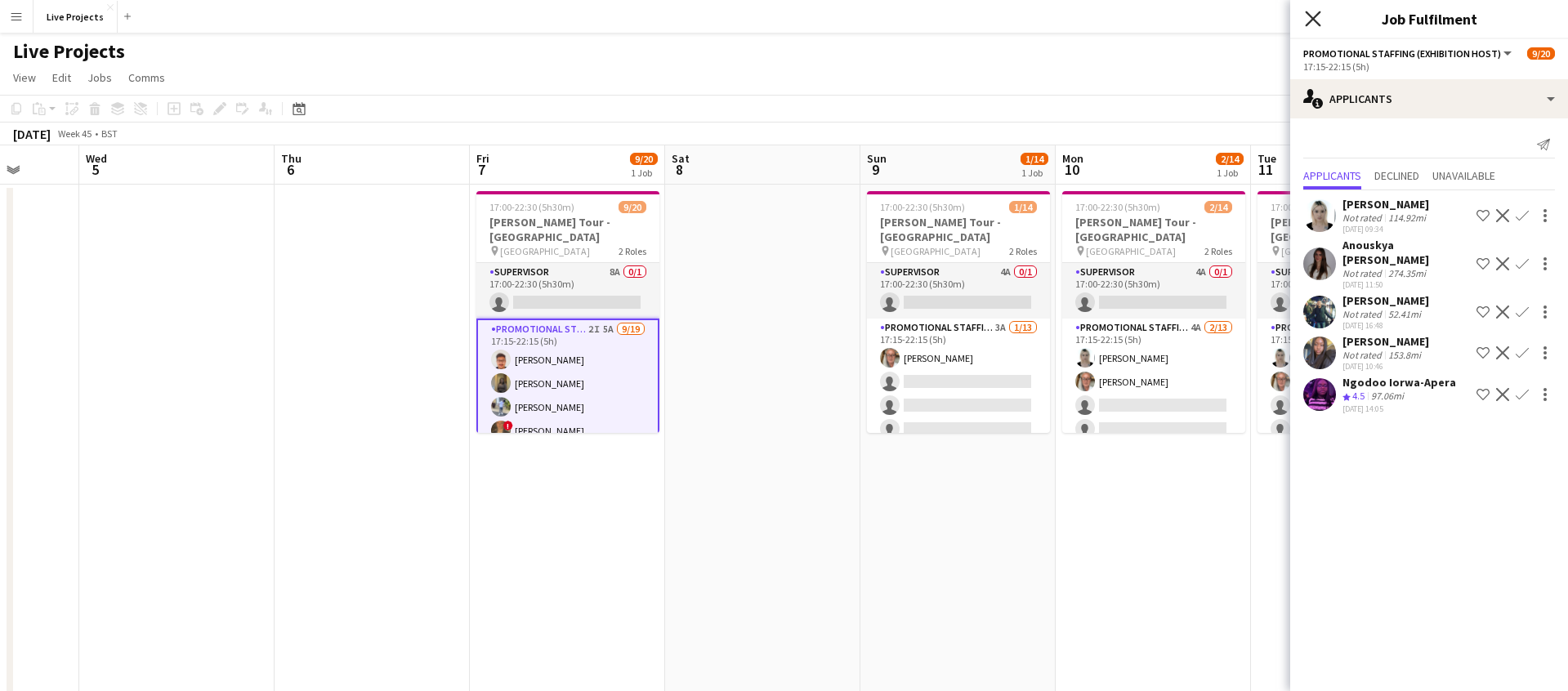
click at [1315, 16] on icon at bounding box center [1312, 18] width 16 height 16
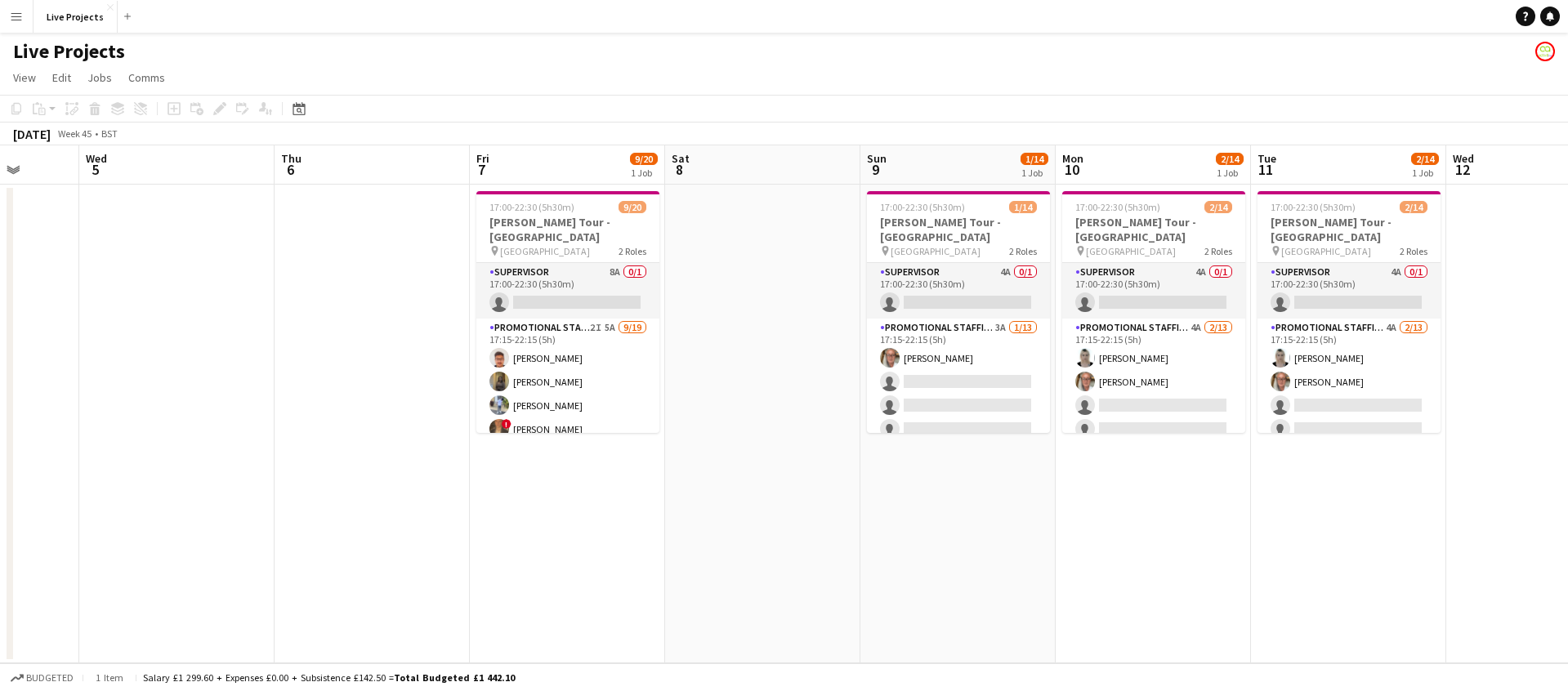
drag, startPoint x: 18, startPoint y: 12, endPoint x: 29, endPoint y: 40, distance: 30.1
click at [18, 12] on app-icon "Menu" at bounding box center [16, 16] width 13 height 13
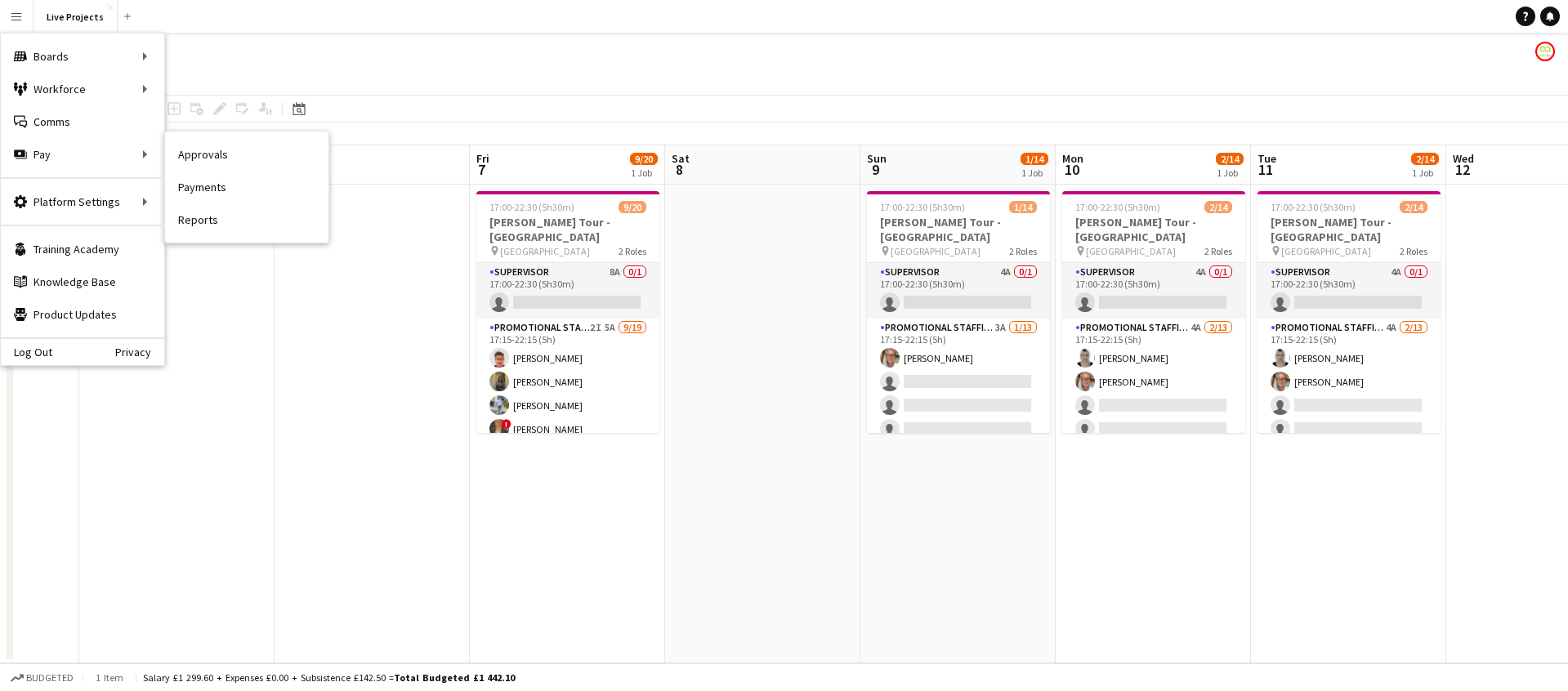
drag, startPoint x: 183, startPoint y: 149, endPoint x: 252, endPoint y: 180, distance: 75.6
click at [183, 149] on link "Approvals" at bounding box center [246, 154] width 163 height 33
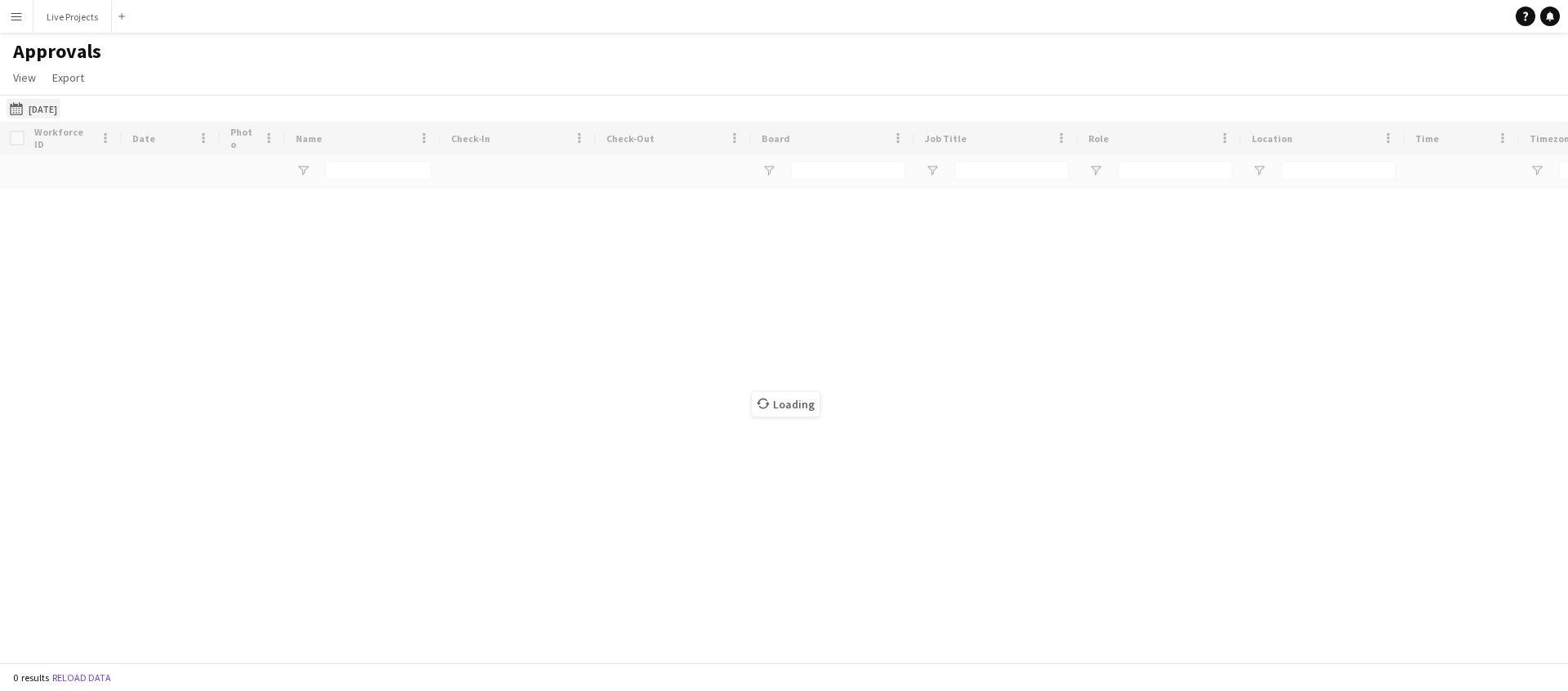
click at [57, 108] on button "[DATE] [DATE]" at bounding box center [34, 109] width 54 height 20
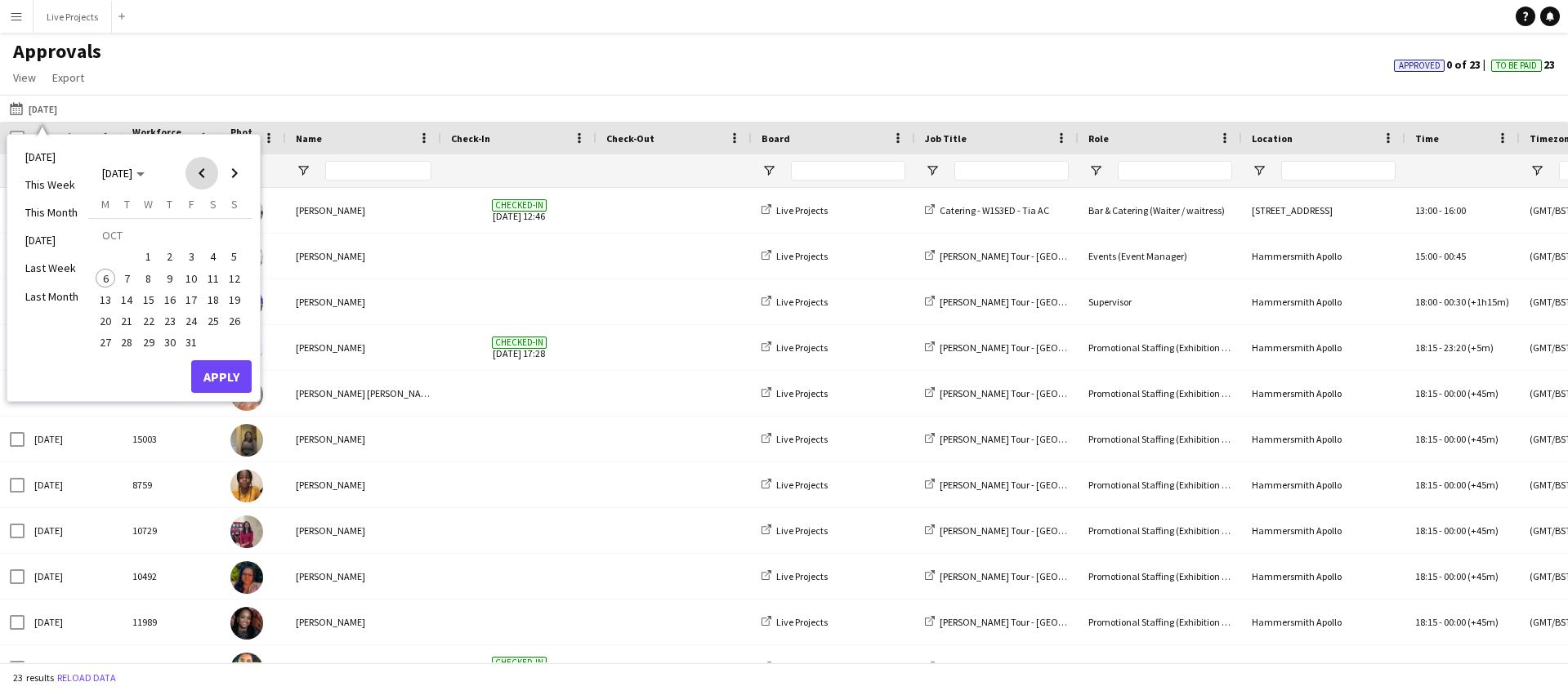
click at [204, 175] on span "Previous month" at bounding box center [202, 173] width 33 height 33
click at [101, 340] on span "29" at bounding box center [106, 343] width 20 height 20
click at [231, 172] on span "Next month" at bounding box center [234, 173] width 33 height 33
click at [234, 257] on span "5" at bounding box center [234, 257] width 20 height 20
click at [224, 378] on button "Apply" at bounding box center [221, 377] width 61 height 33
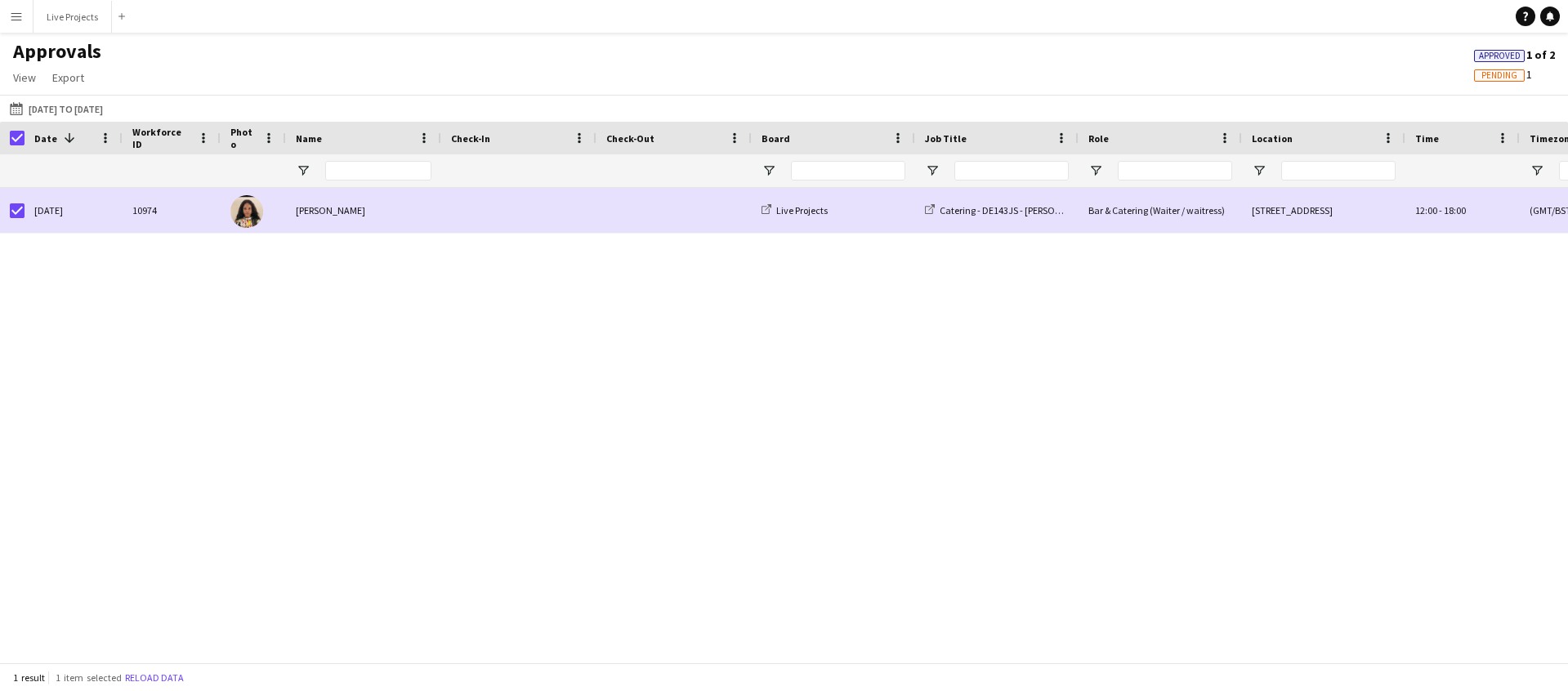
click at [12, 11] on app-icon "Menu" at bounding box center [16, 16] width 13 height 13
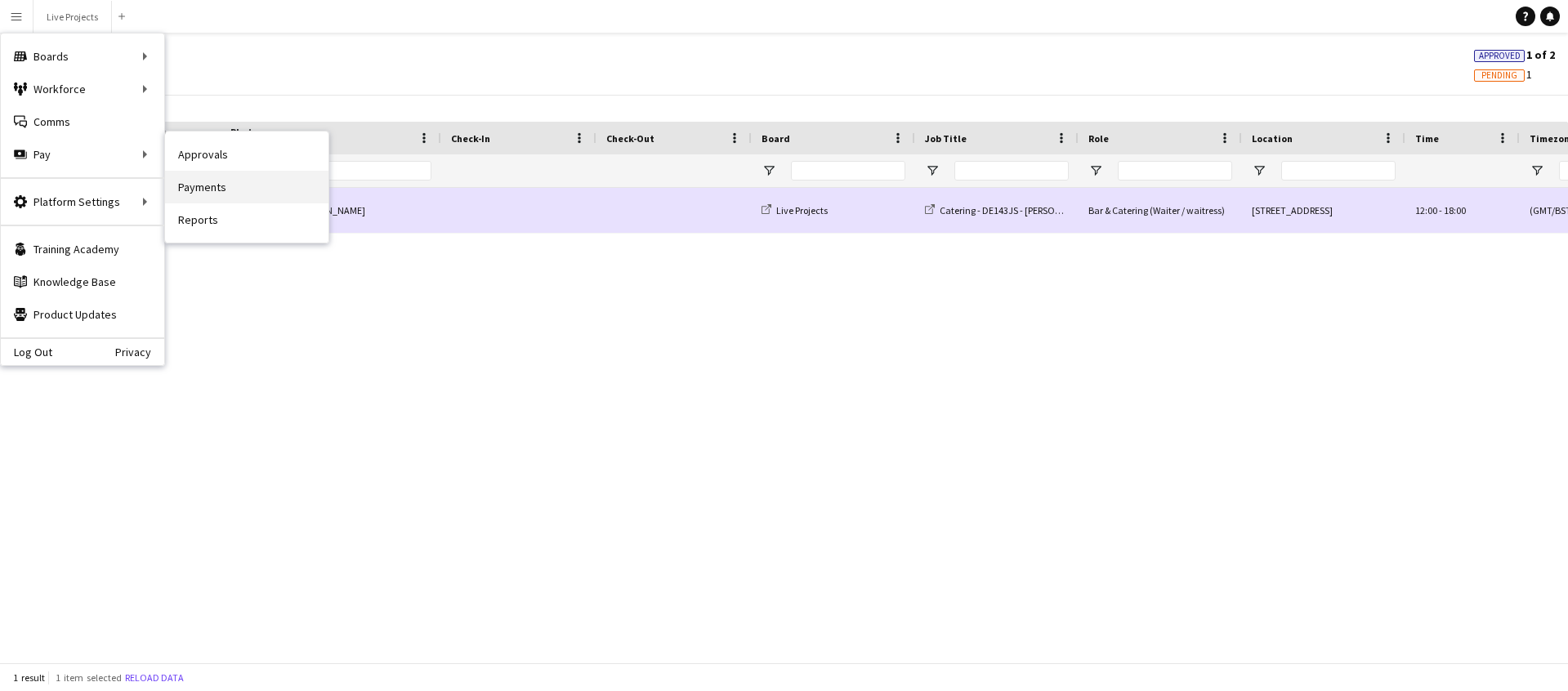
click at [203, 183] on link "Payments" at bounding box center [246, 187] width 163 height 33
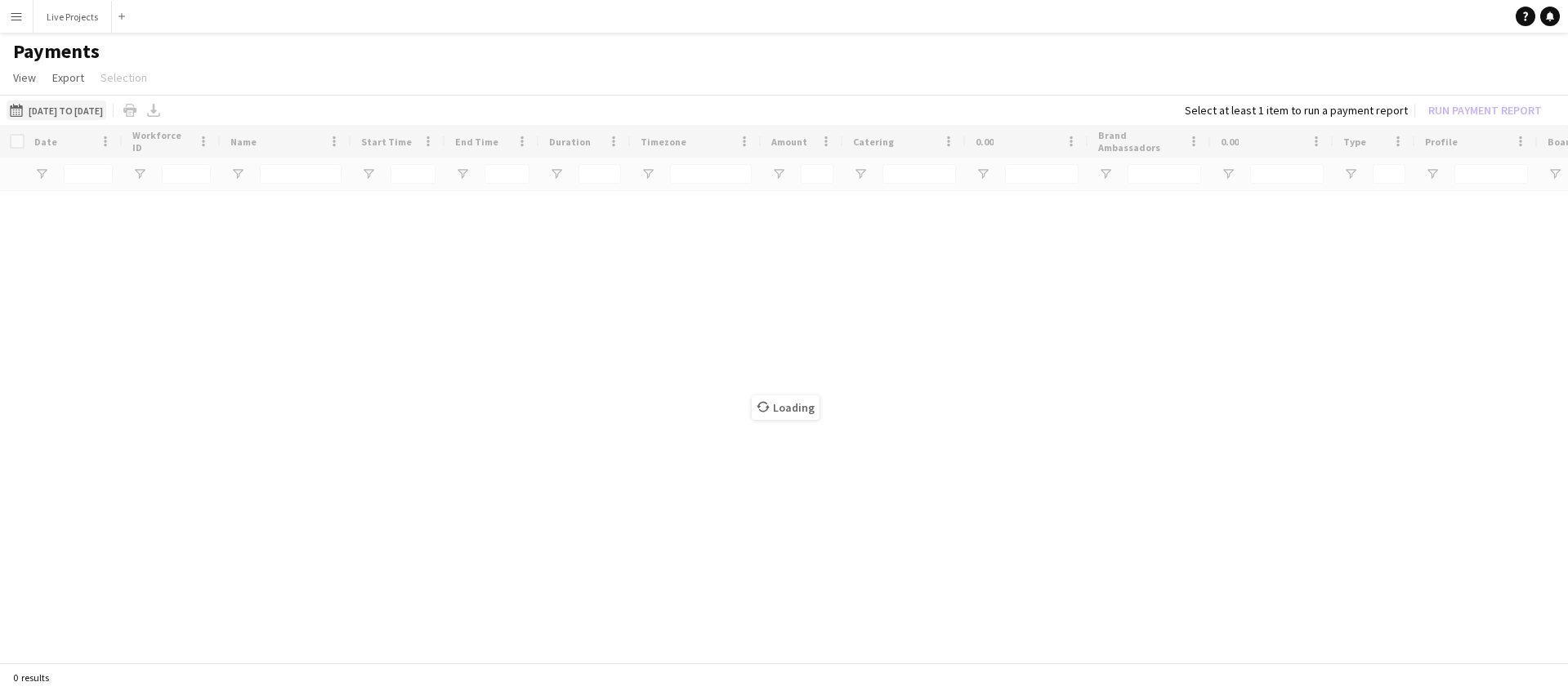
click at [86, 110] on button "[DATE] to [DATE] [DATE] to [DATE]" at bounding box center [57, 111] width 100 height 20
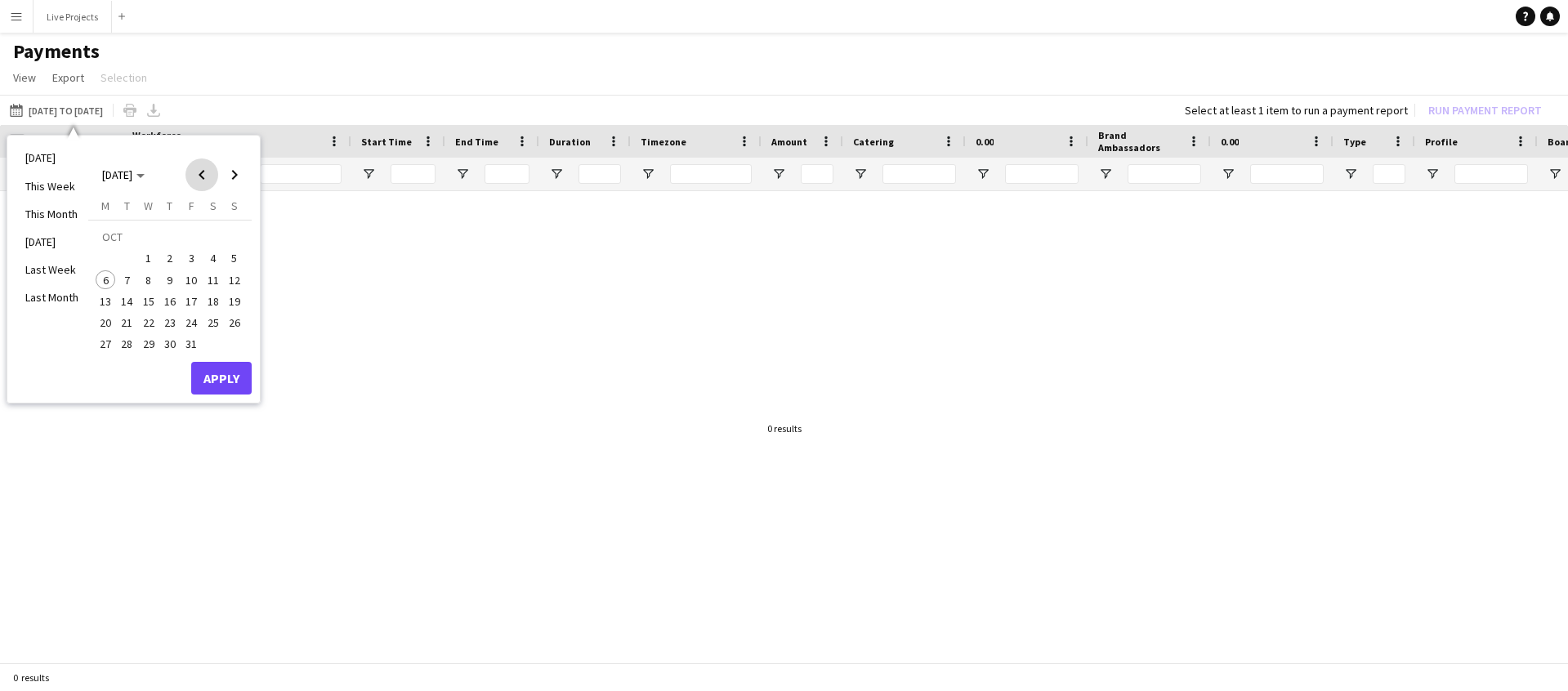
click at [211, 170] on span "Previous month" at bounding box center [202, 175] width 33 height 33
click at [107, 342] on span "29" at bounding box center [106, 345] width 20 height 20
click at [235, 174] on span "Next month" at bounding box center [234, 175] width 33 height 33
drag, startPoint x: 232, startPoint y: 257, endPoint x: 237, endPoint y: 292, distance: 35.4
click at [232, 257] on span "5" at bounding box center [234, 258] width 20 height 20
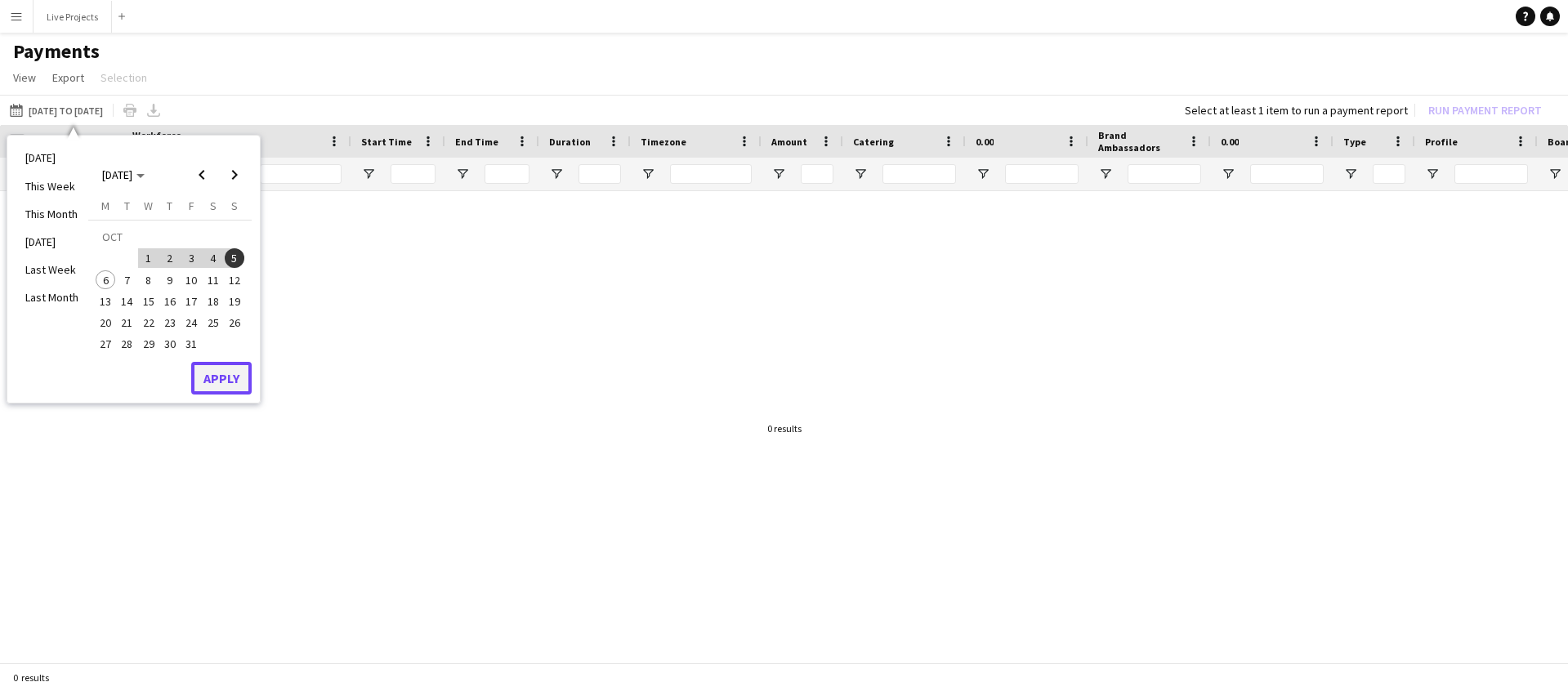
click at [221, 383] on button "Apply" at bounding box center [221, 379] width 61 height 33
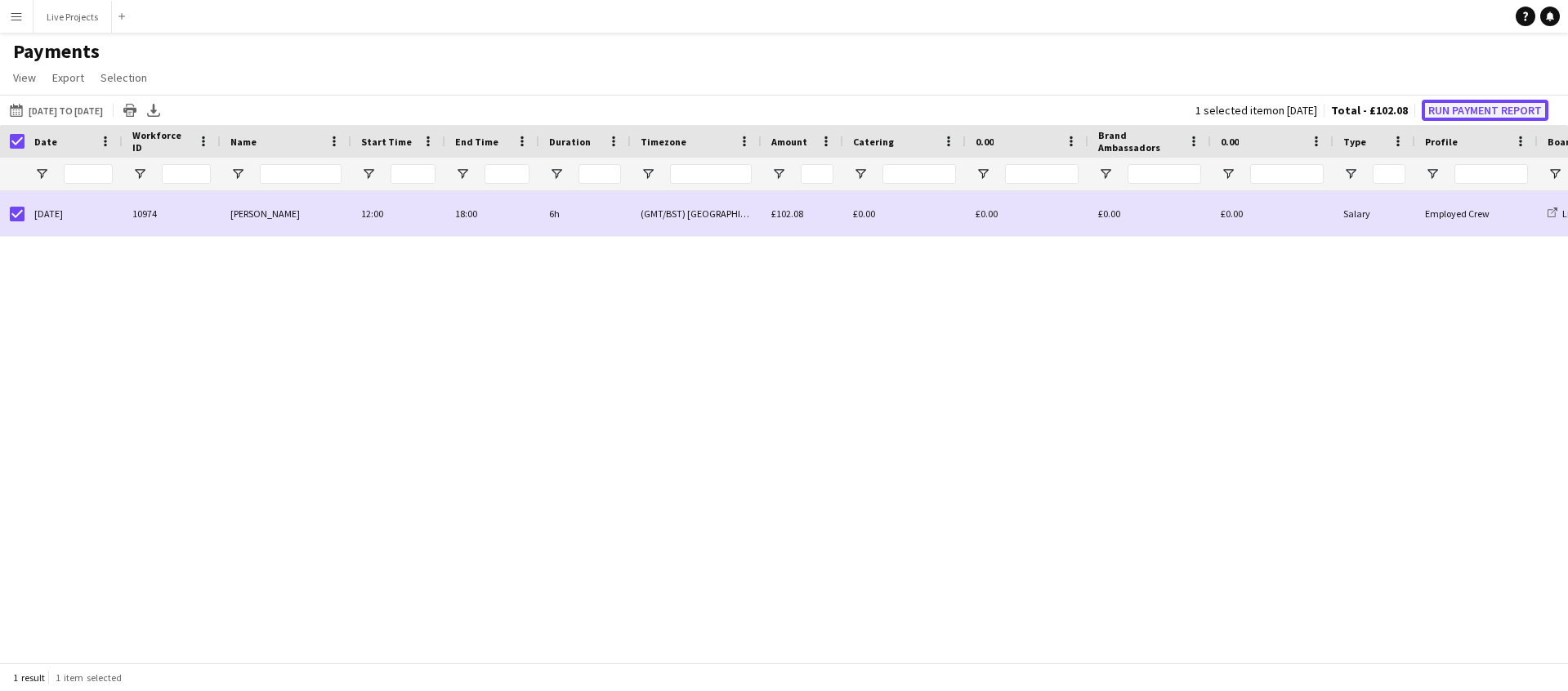
click at [1510, 110] on button "Run Payment Report" at bounding box center [1484, 111] width 126 height 21
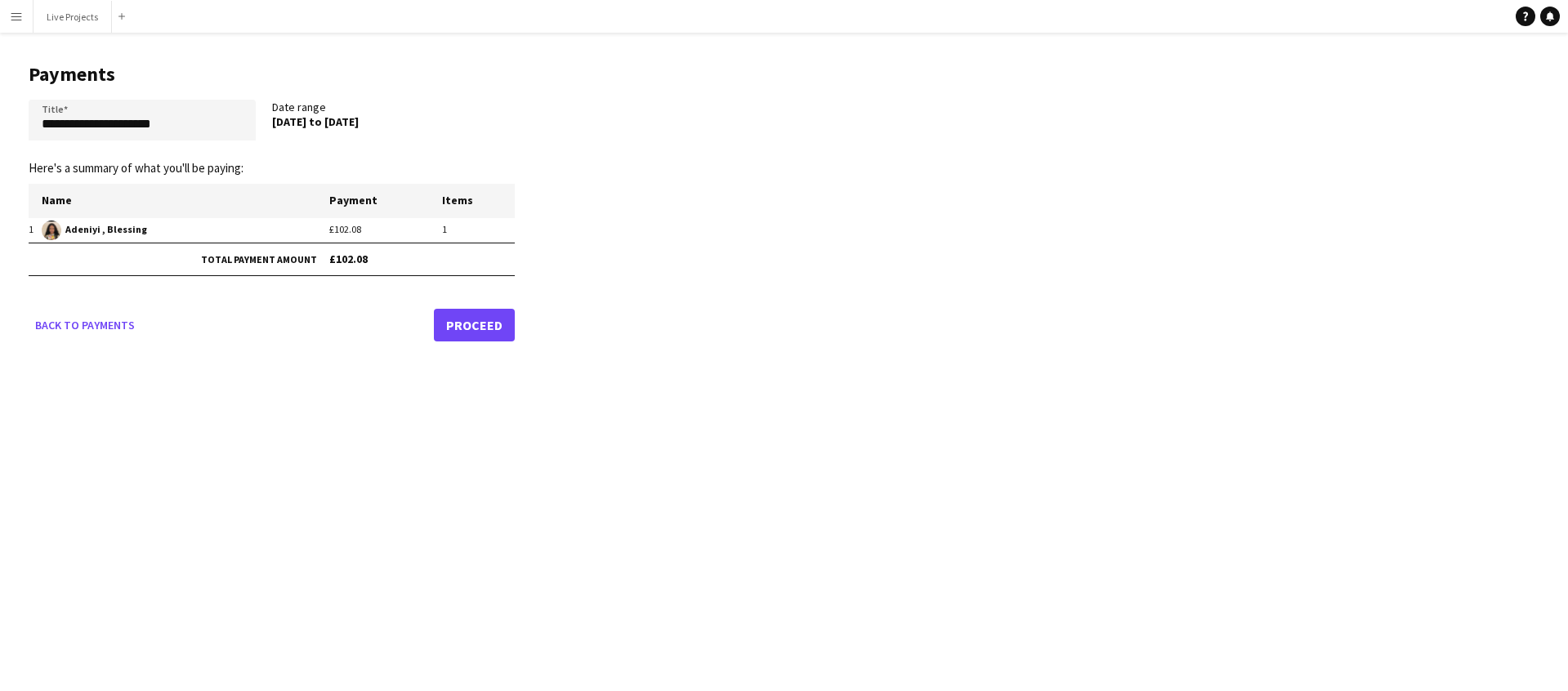
click at [483, 330] on link "Proceed" at bounding box center [474, 325] width 81 height 33
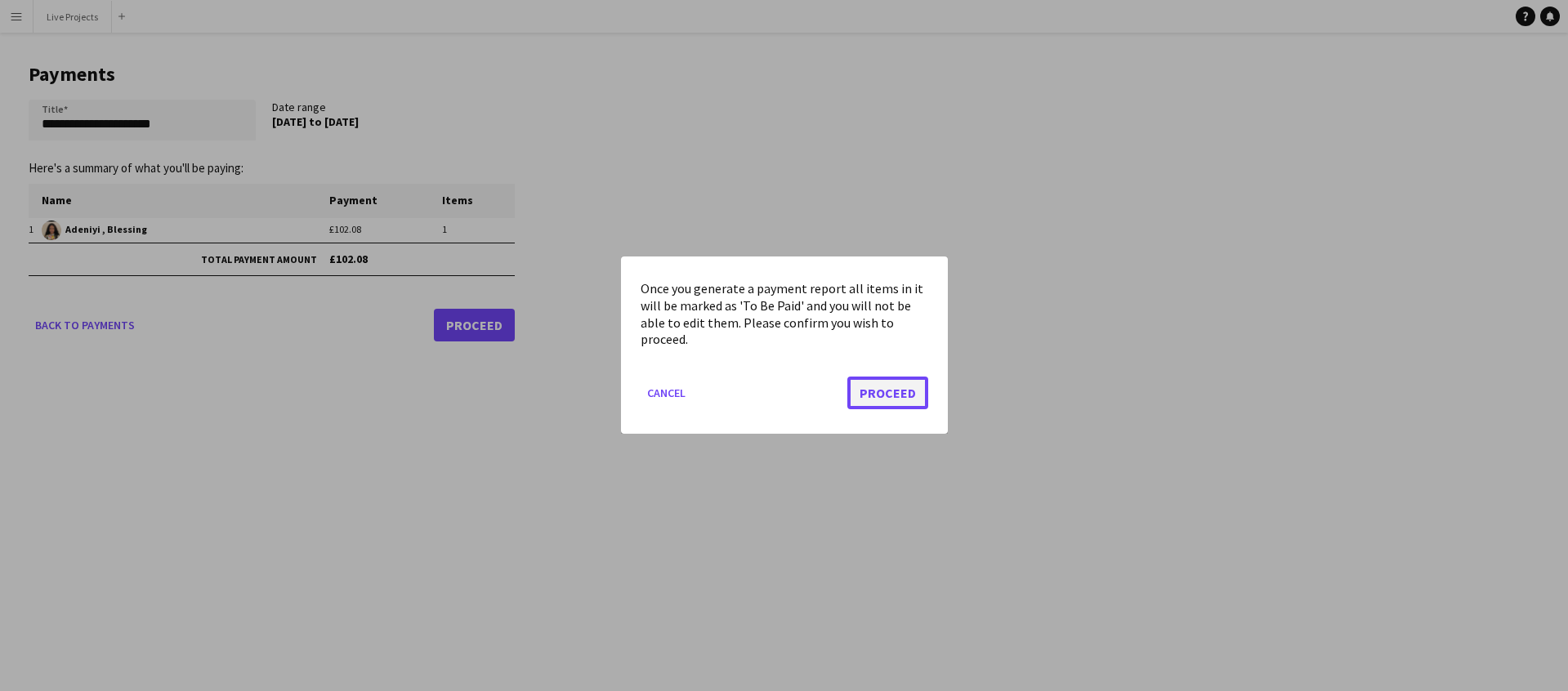
click at [893, 390] on button "Proceed" at bounding box center [888, 393] width 81 height 33
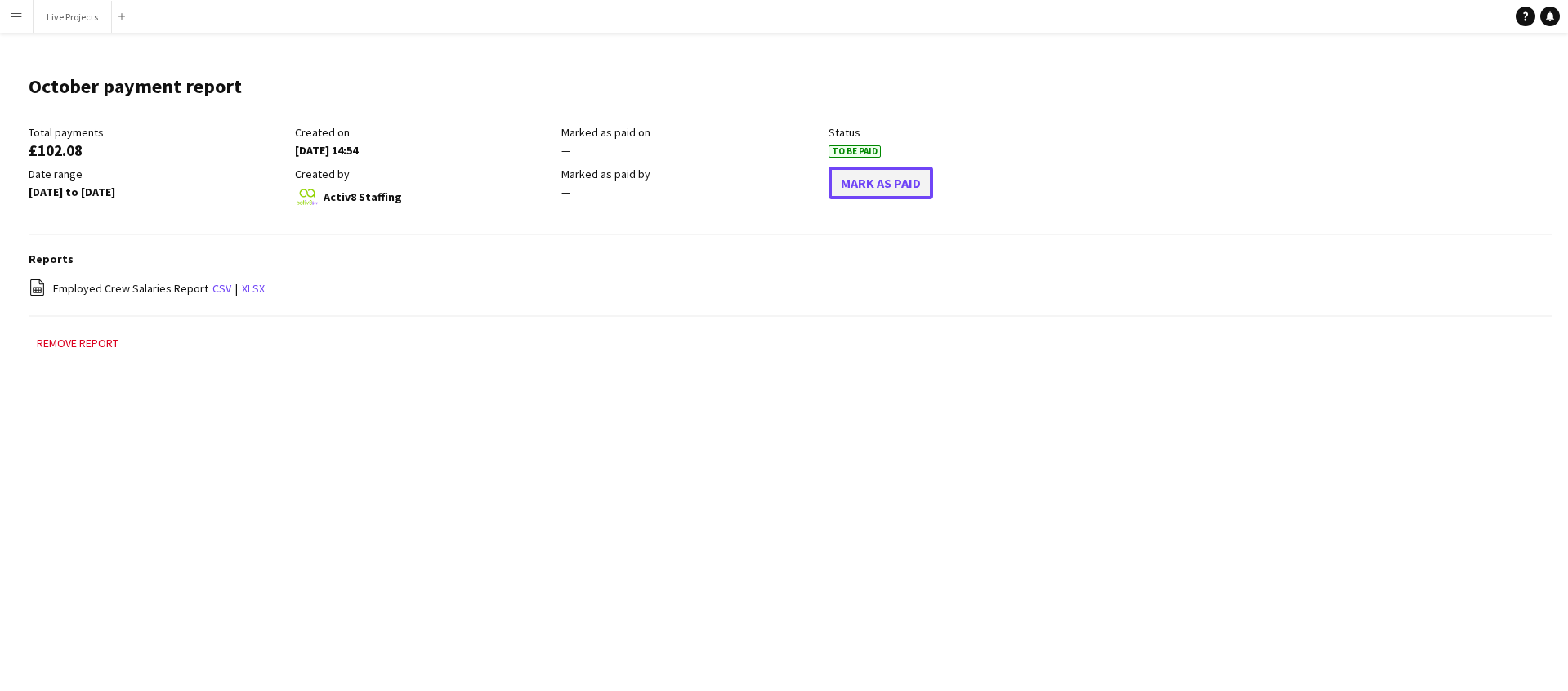
click at [893, 196] on button "Mark As Paid" at bounding box center [881, 183] width 105 height 33
click at [10, 13] on app-icon "Menu" at bounding box center [16, 16] width 13 height 13
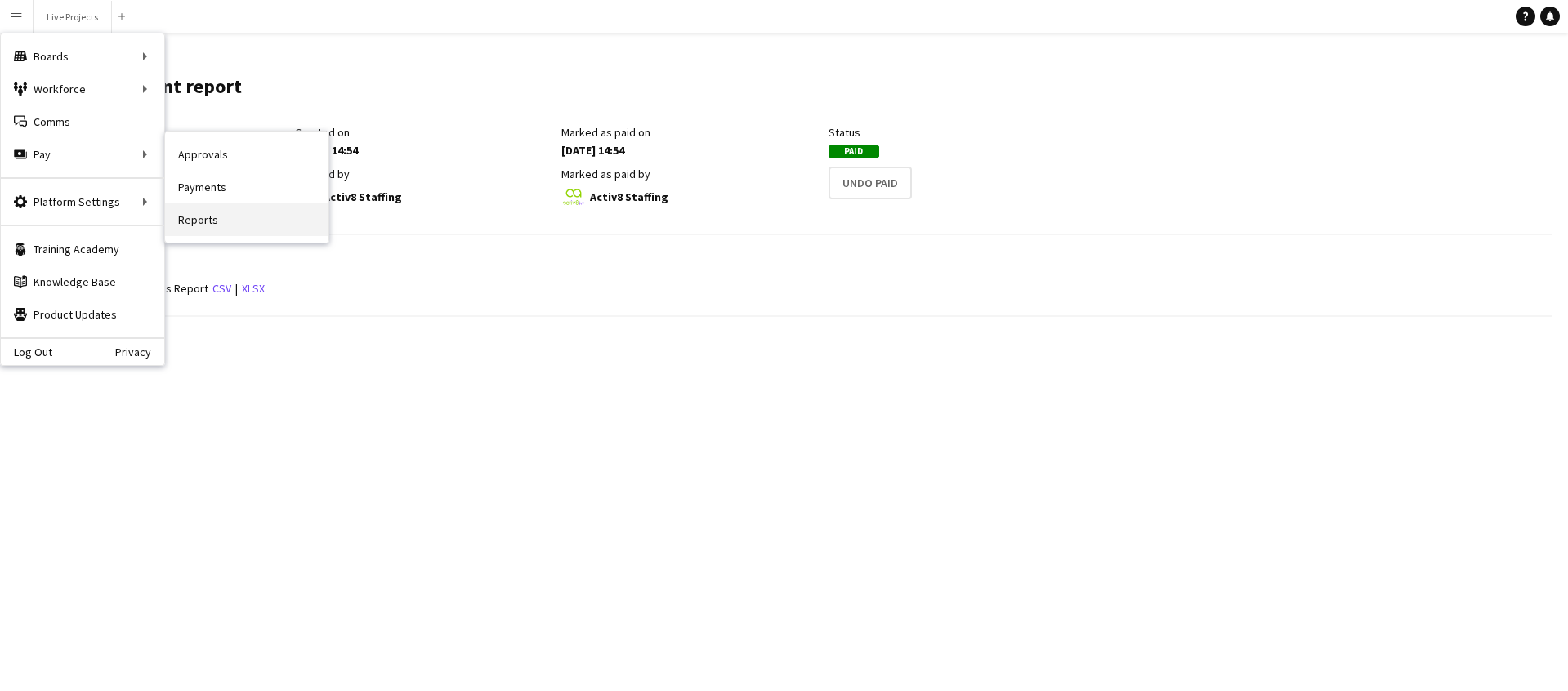
click at [222, 218] on link "Reports" at bounding box center [246, 220] width 163 height 33
